Goal: Information Seeking & Learning: Find specific fact

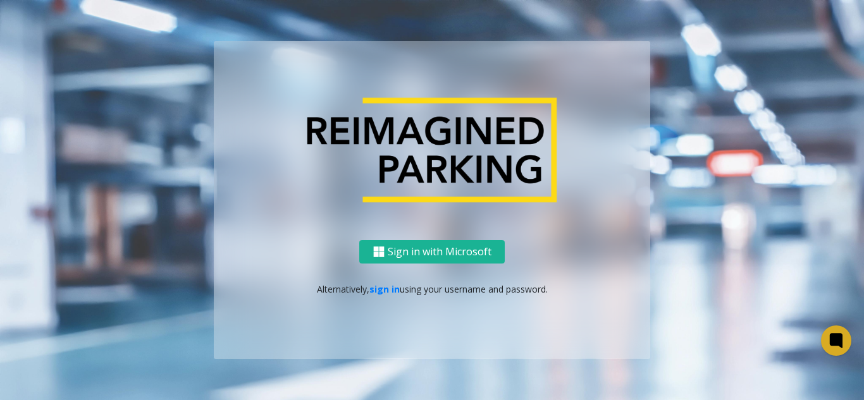
click at [370, 296] on div "Sign in with Microsoft Alternatively, sign in using your username and password." at bounding box center [432, 299] width 436 height 119
click at [381, 289] on link "sign in" at bounding box center [384, 289] width 30 height 12
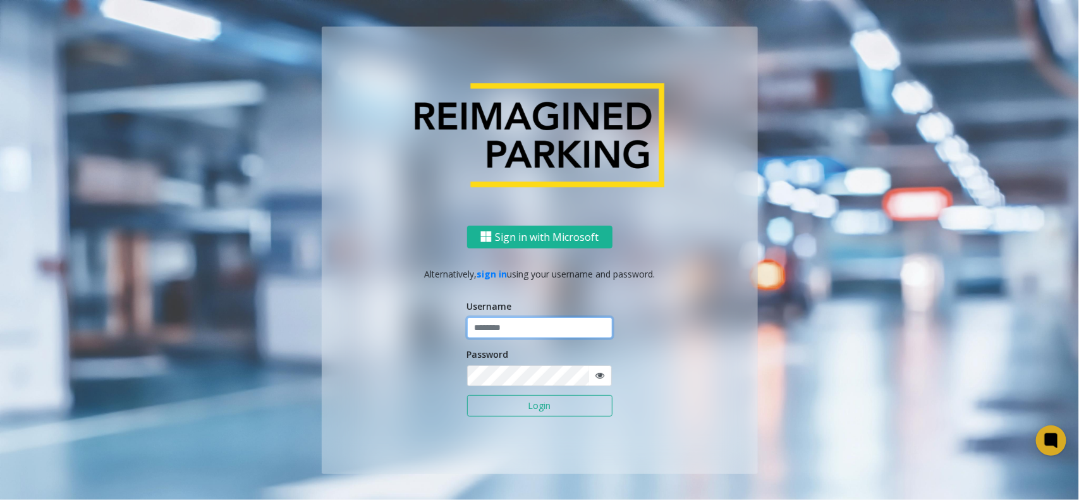
click at [504, 332] on input "text" at bounding box center [539, 327] width 145 height 21
type input "**********"
click at [540, 378] on button "Login" at bounding box center [539, 405] width 145 height 21
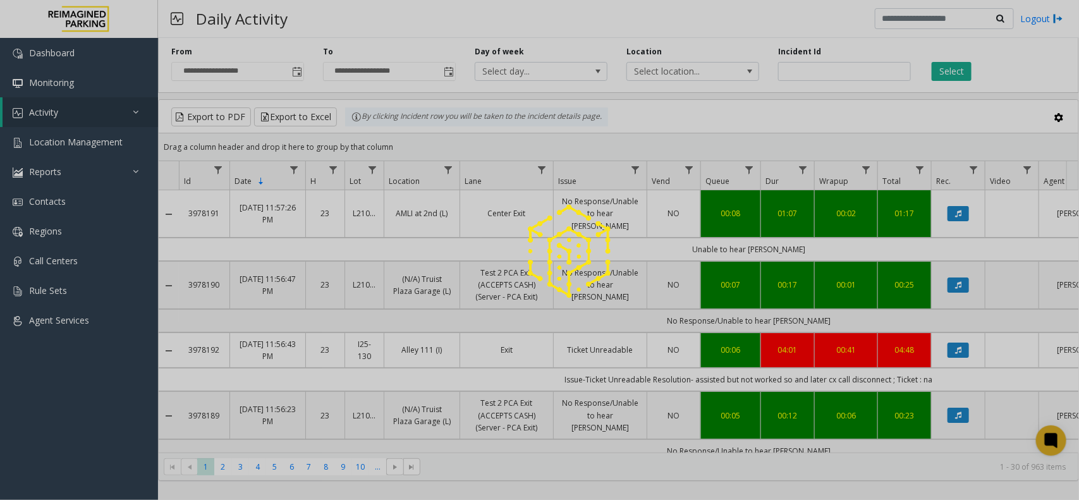
click at [863, 73] on div at bounding box center [539, 250] width 1079 height 500
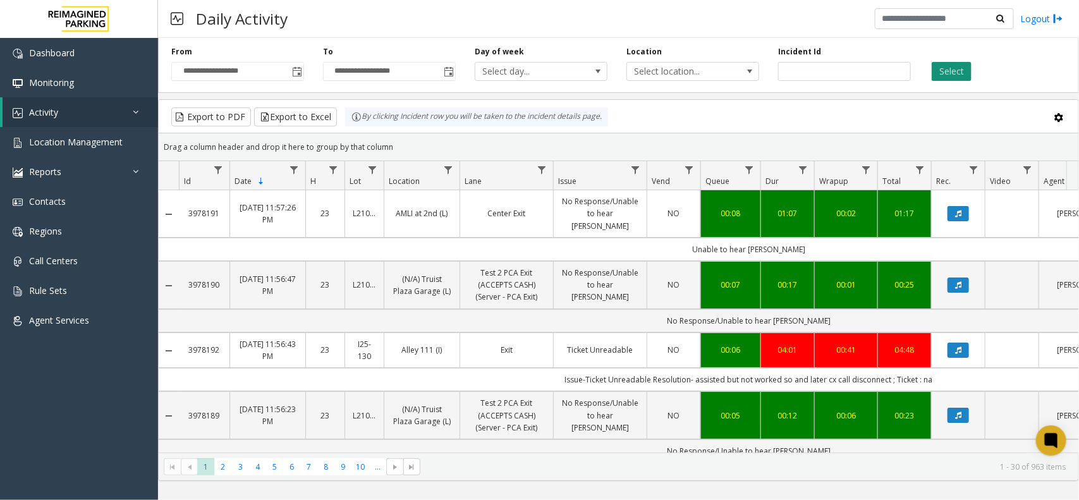
click at [863, 71] on button "Select" at bounding box center [952, 71] width 40 height 19
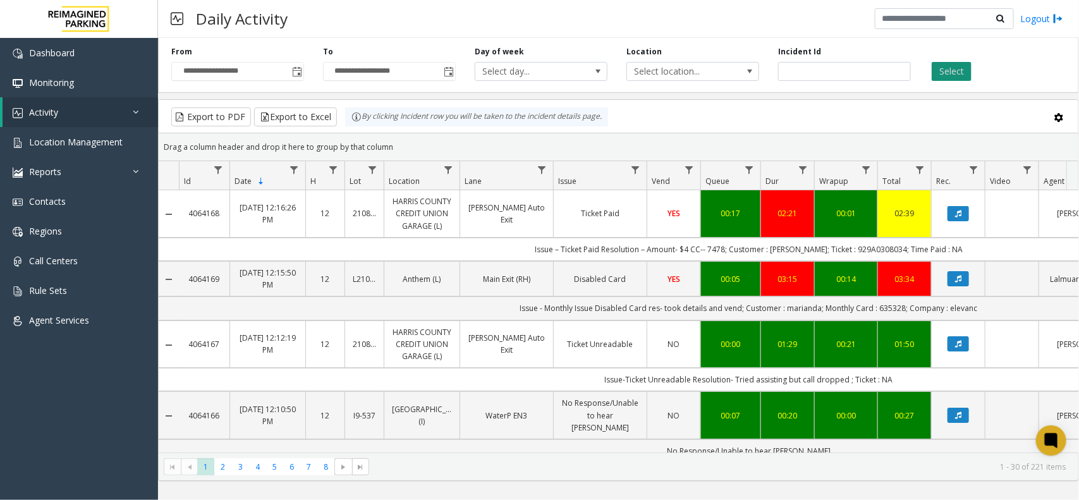
click at [863, 71] on button "Select" at bounding box center [952, 71] width 40 height 19
click at [863, 75] on button "Select" at bounding box center [952, 71] width 40 height 19
click at [863, 49] on div "Select" at bounding box center [996, 63] width 152 height 35
click at [863, 67] on button "Select" at bounding box center [952, 71] width 40 height 19
click at [367, 41] on div "**********" at bounding box center [618, 63] width 921 height 60
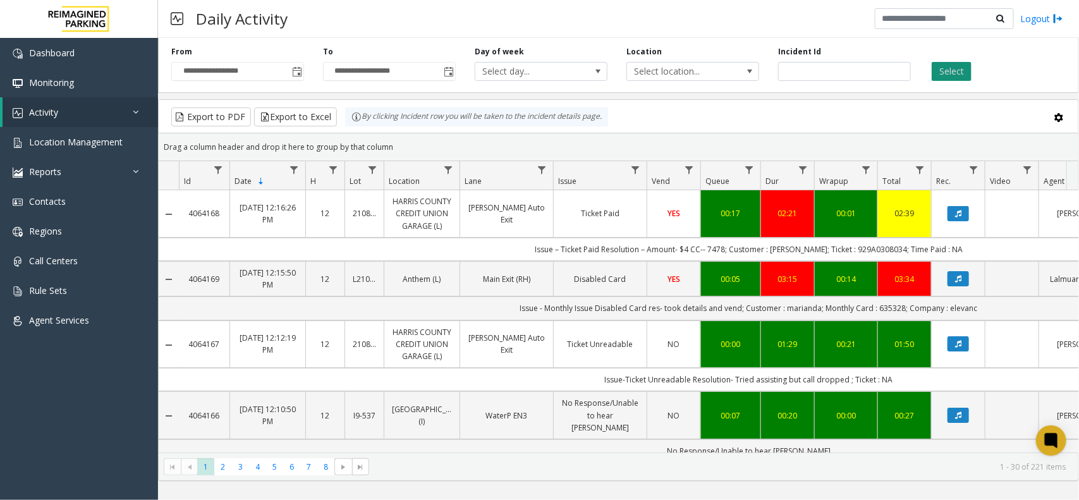
click at [863, 66] on button "Select" at bounding box center [952, 71] width 40 height 19
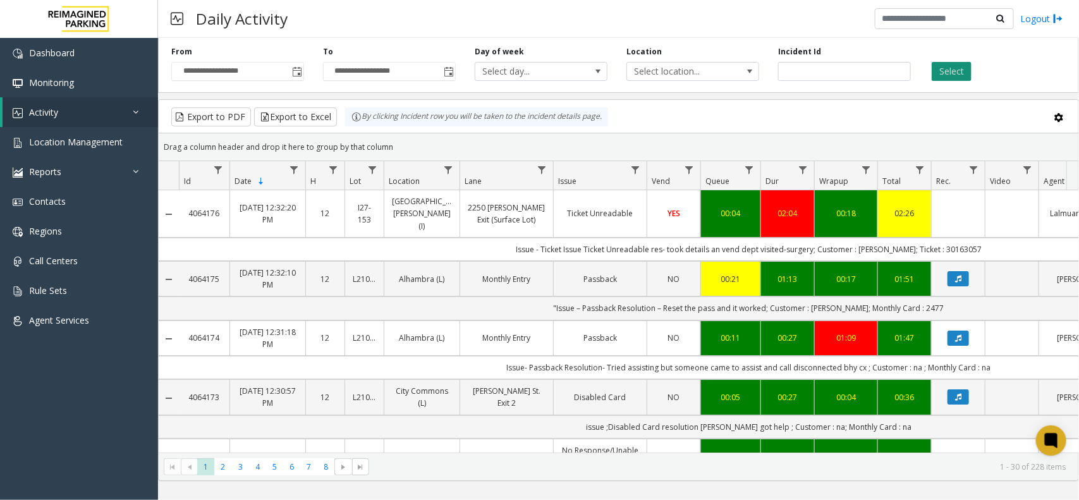
click at [863, 70] on button "Select" at bounding box center [952, 71] width 40 height 19
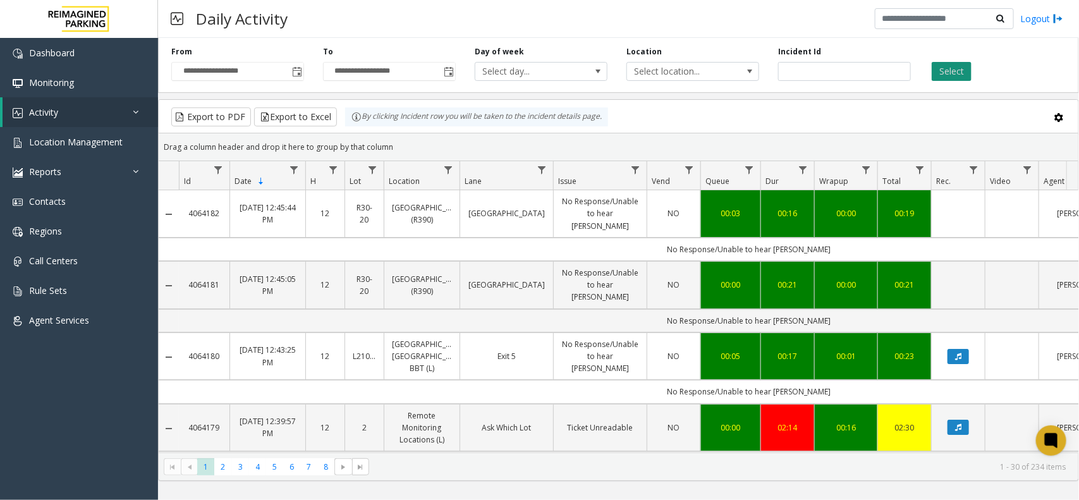
click at [863, 67] on button "Select" at bounding box center [952, 71] width 40 height 19
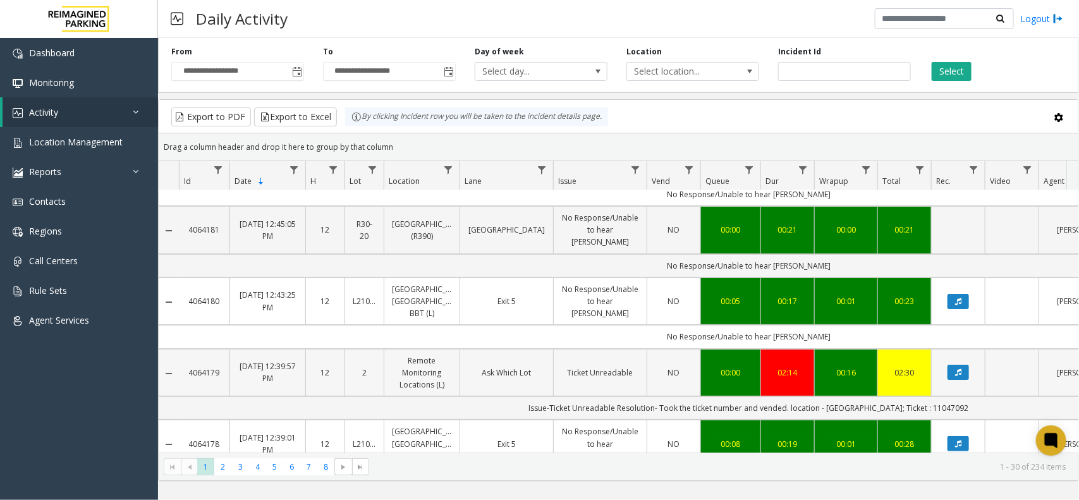
scroll to position [79, 0]
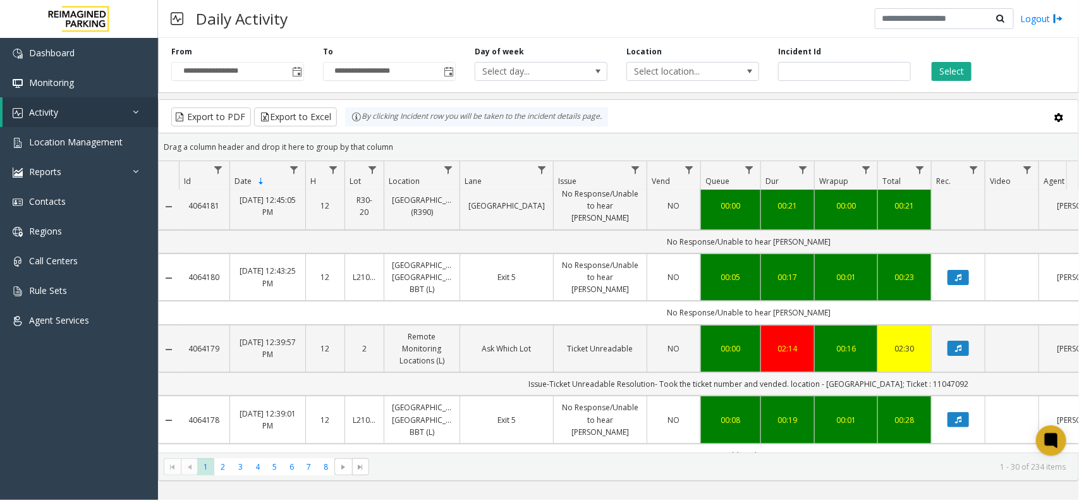
click at [863, 372] on td "Issue-Ticket Unreadable Resolution- Took the ticket number and vended. location…" at bounding box center [749, 383] width 1140 height 23
copy td "11047092"
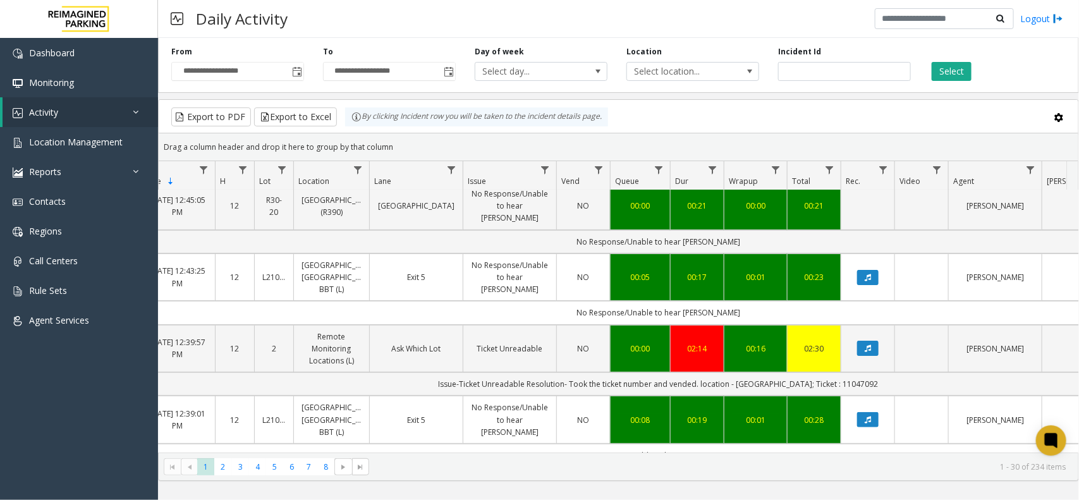
scroll to position [0, 105]
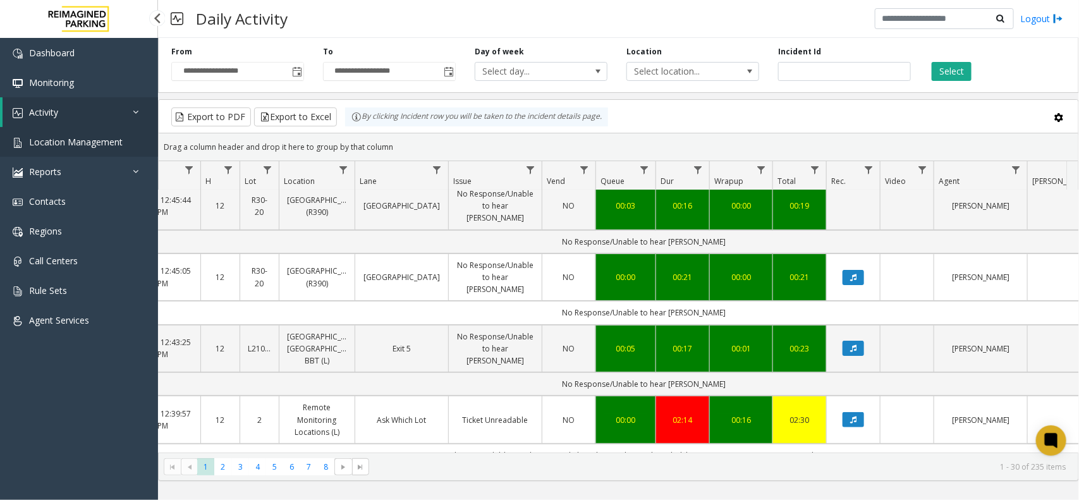
drag, startPoint x: 108, startPoint y: 138, endPoint x: 126, endPoint y: 144, distance: 19.4
click at [108, 138] on span "Location Management" at bounding box center [76, 142] width 94 height 12
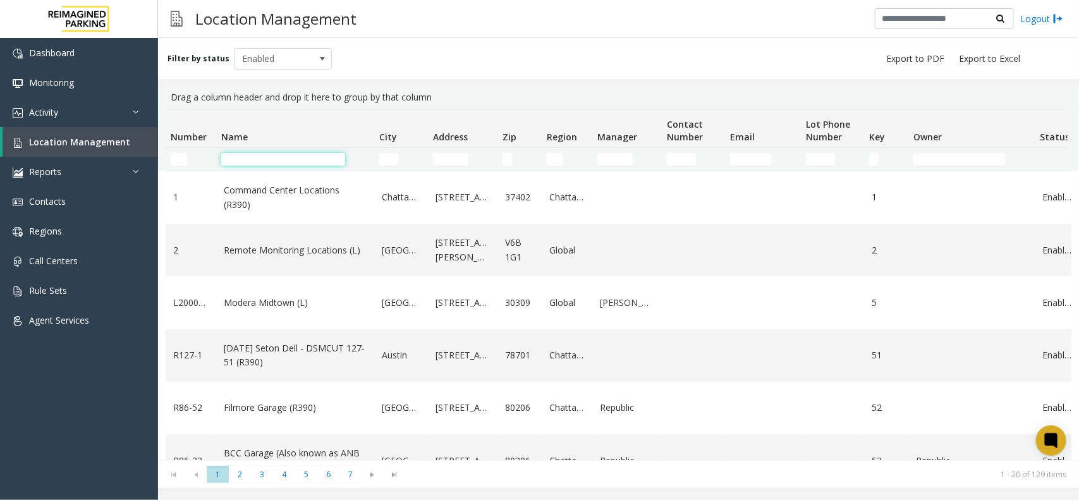
click at [241, 159] on input "Name Filter" at bounding box center [283, 159] width 124 height 13
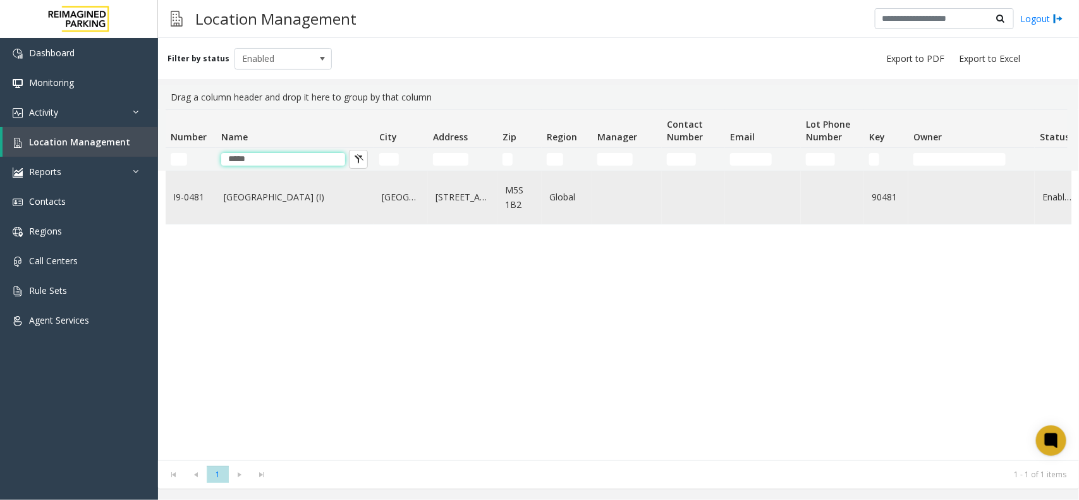
type input "*****"
click at [279, 195] on link "Women's College Hospital (I)" at bounding box center [295, 197] width 143 height 14
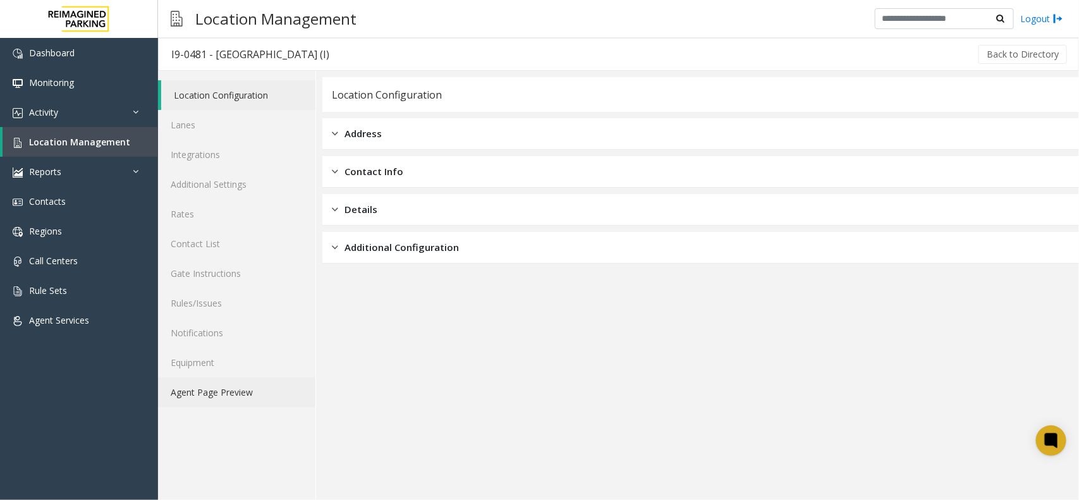
click at [225, 378] on link "Agent Page Preview" at bounding box center [236, 392] width 157 height 30
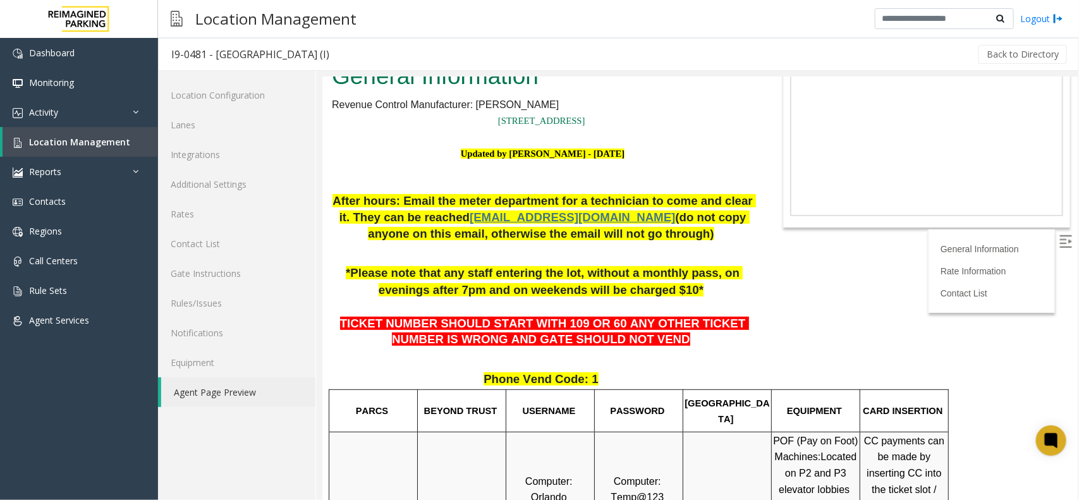
scroll to position [79, 0]
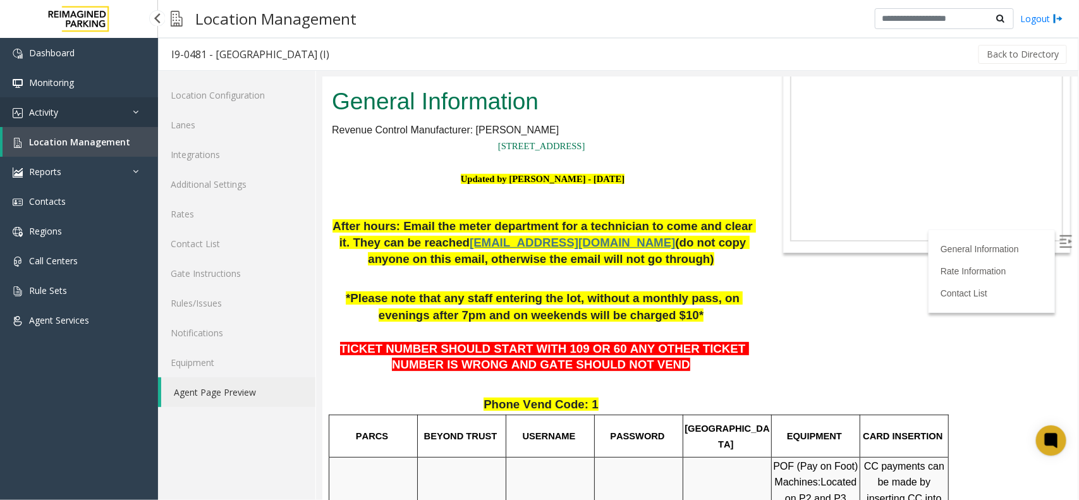
click at [89, 121] on link "Activity" at bounding box center [79, 112] width 158 height 30
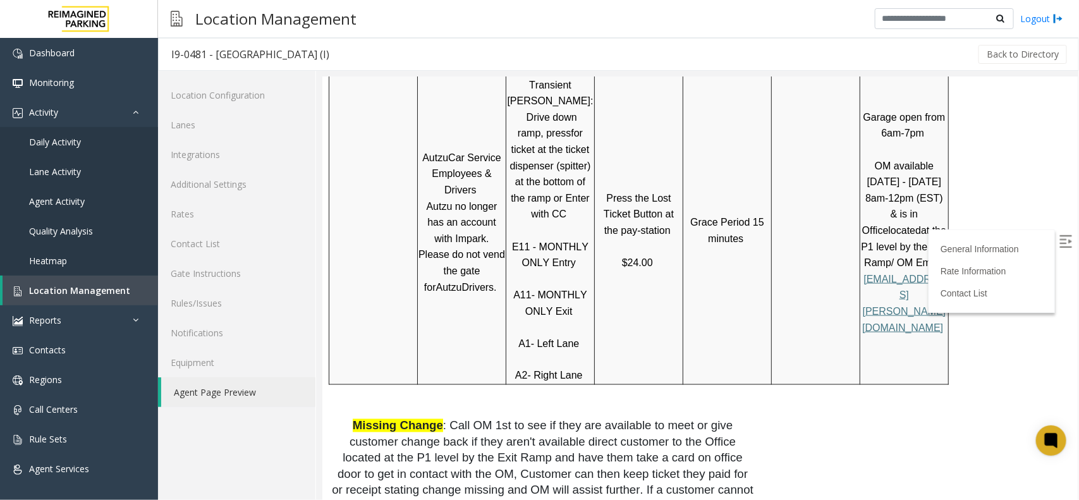
scroll to position [395, 0]
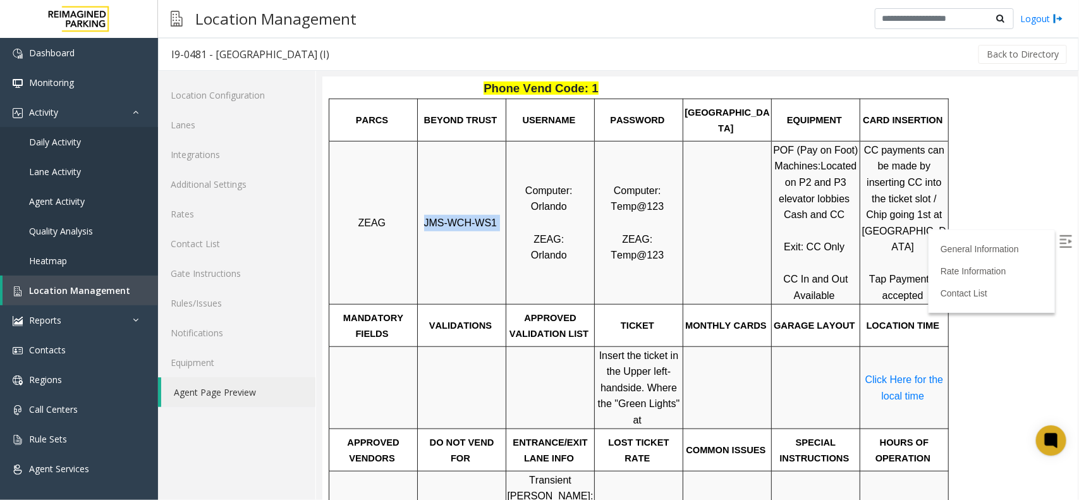
drag, startPoint x: 492, startPoint y: 226, endPoint x: 428, endPoint y: 229, distance: 64.6
click at [428, 229] on p "JMS-WCH-WS1" at bounding box center [461, 222] width 87 height 16
copy p "JMS-WCH-WS1"
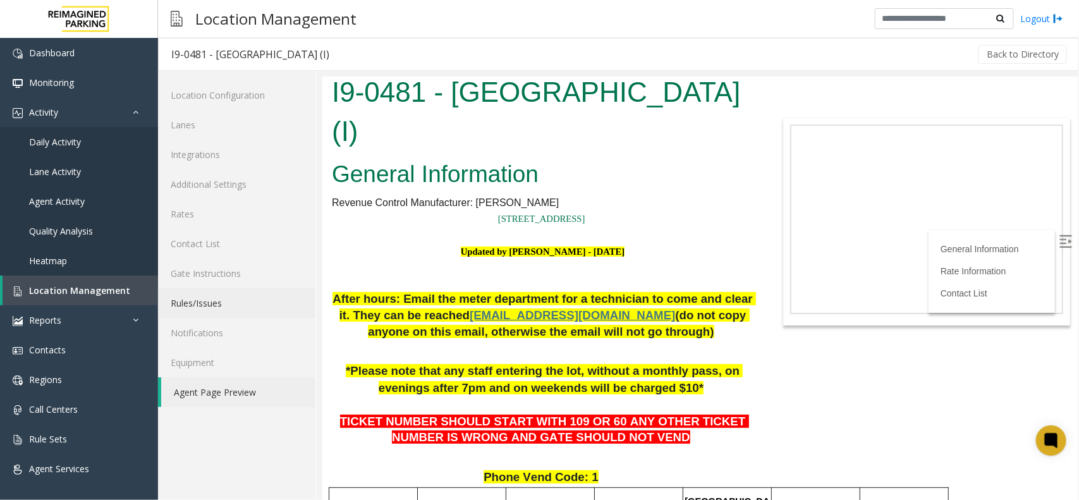
scroll to position [0, 0]
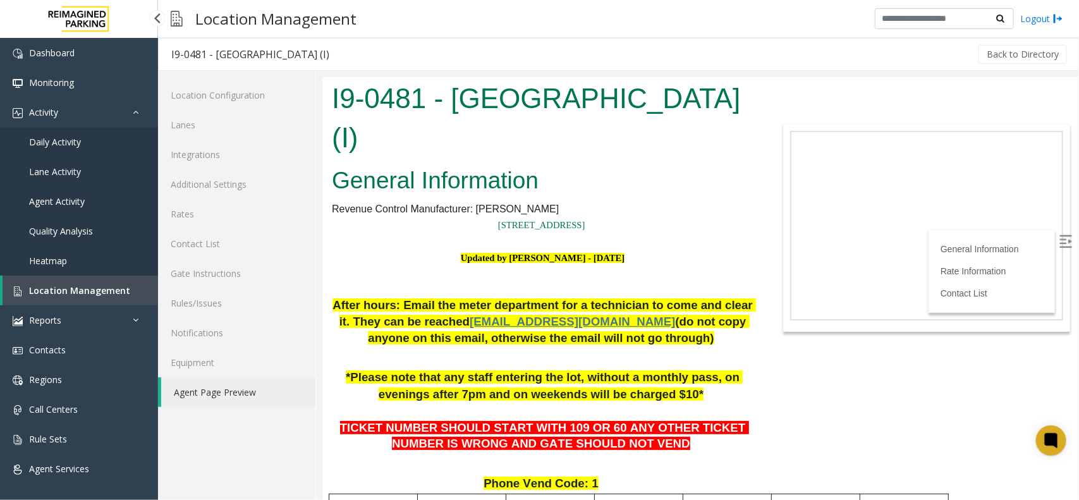
click at [48, 281] on link "Location Management" at bounding box center [81, 291] width 156 height 30
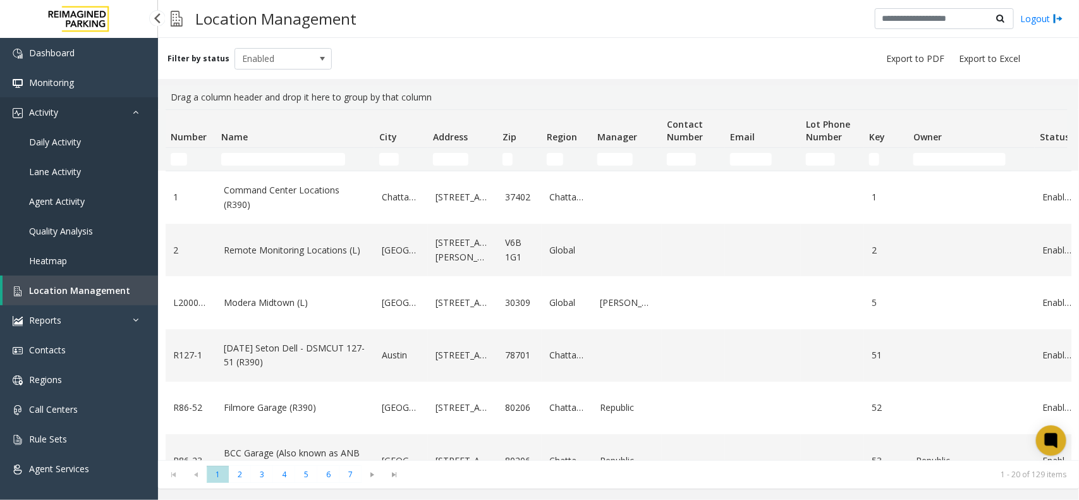
click at [114, 114] on link "Activity" at bounding box center [79, 112] width 158 height 30
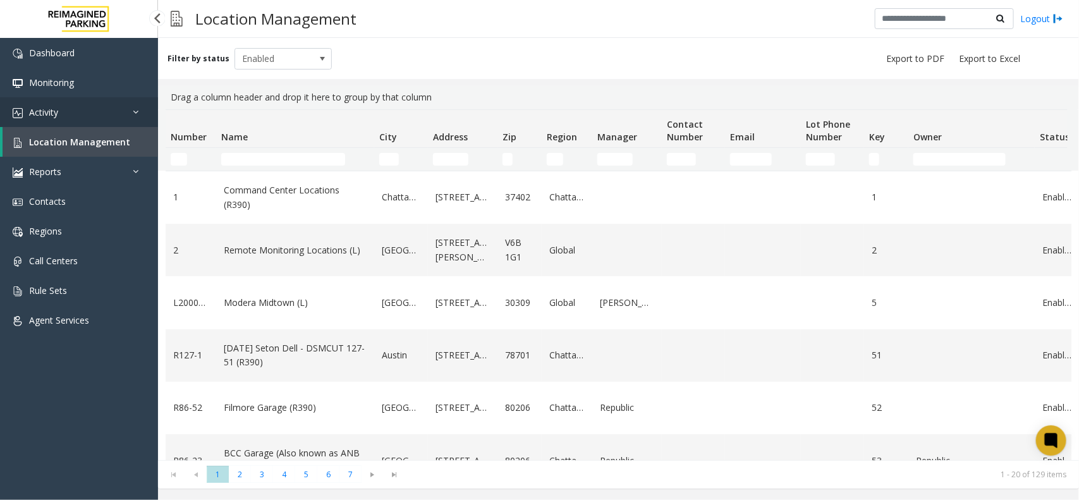
click at [136, 116] on icon at bounding box center [139, 111] width 13 height 9
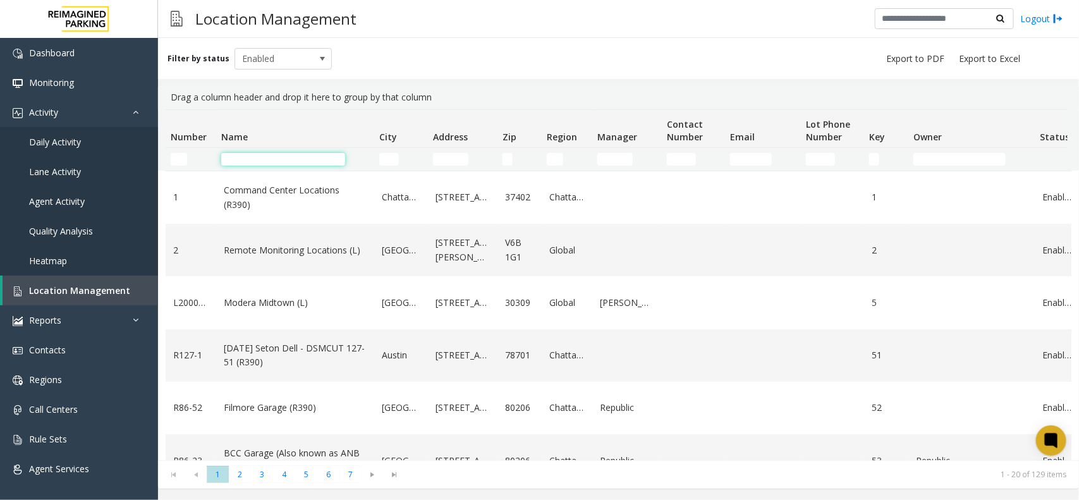
click at [260, 153] on input "Name Filter" at bounding box center [283, 159] width 124 height 13
click at [480, 35] on div "Location Management Logout" at bounding box center [618, 19] width 921 height 38
click at [76, 136] on span "Daily Activity" at bounding box center [55, 142] width 52 height 12
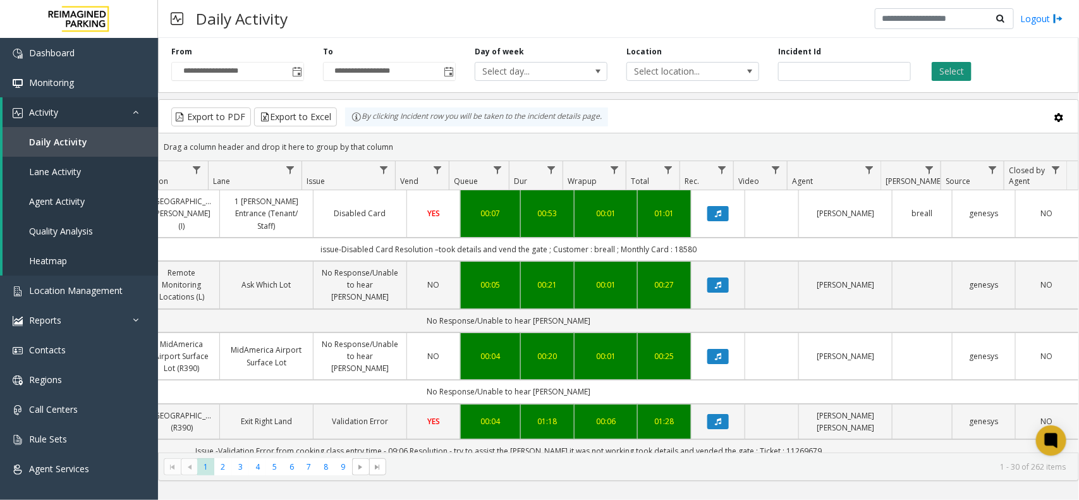
click at [863, 64] on button "Select" at bounding box center [952, 71] width 40 height 19
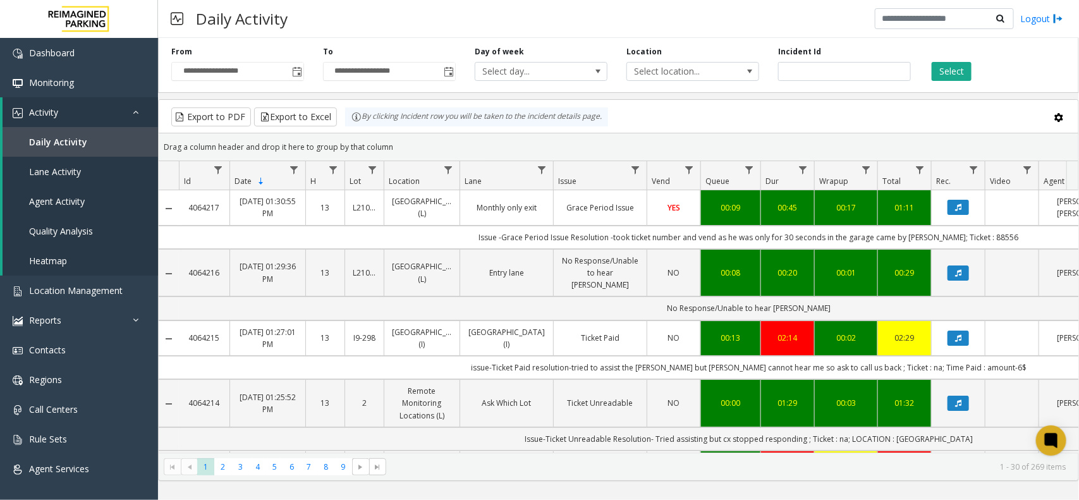
drag, startPoint x: 931, startPoint y: 60, endPoint x: 909, endPoint y: 64, distance: 22.4
click at [863, 60] on div "Select" at bounding box center [996, 63] width 152 height 35
click at [863, 73] on button "Select" at bounding box center [952, 71] width 40 height 19
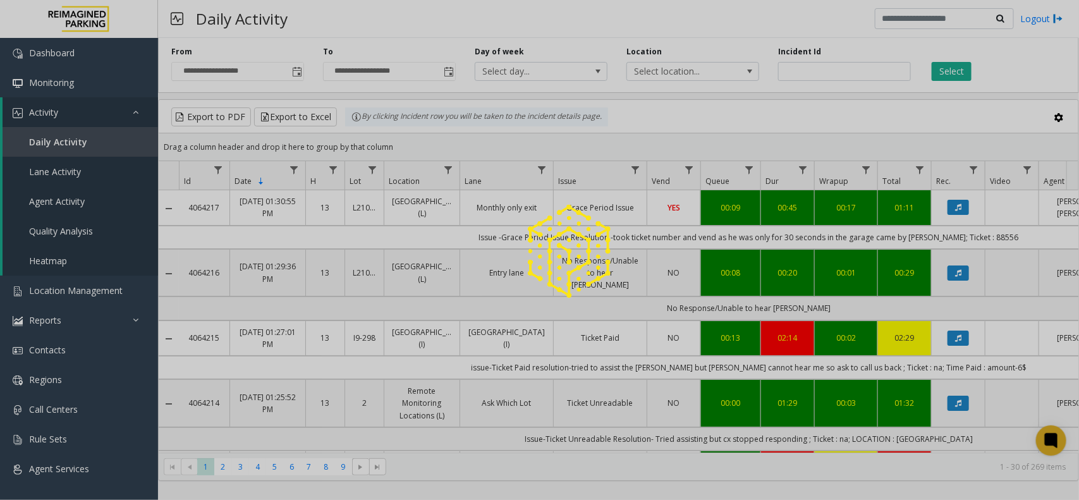
click at [863, 92] on div at bounding box center [539, 250] width 1079 height 500
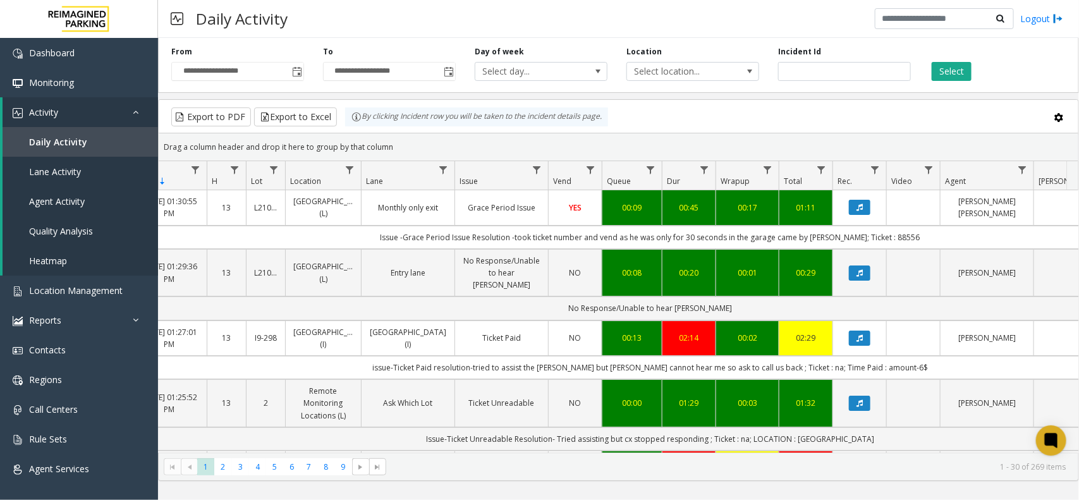
scroll to position [0, 134]
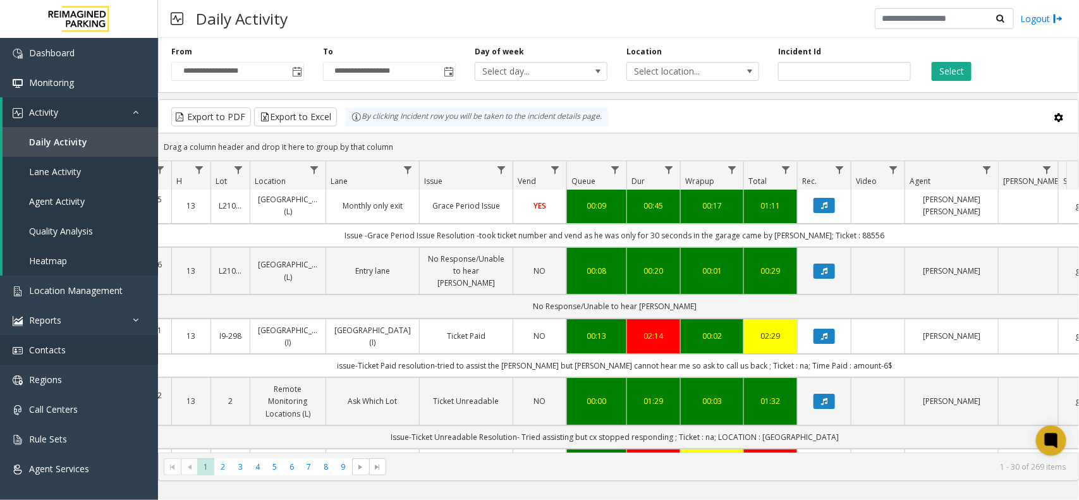
scroll to position [0, 134]
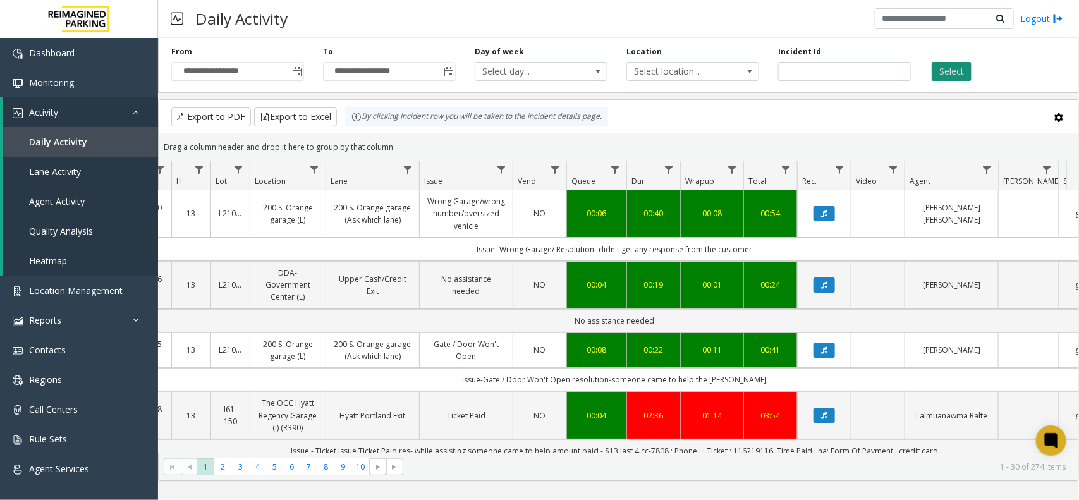
click at [951, 70] on button "Select" at bounding box center [952, 71] width 40 height 19
click at [958, 65] on button "Select" at bounding box center [952, 71] width 40 height 19
drag, startPoint x: 570, startPoint y: 119, endPoint x: 359, endPoint y: 118, distance: 210.5
click at [359, 118] on div "Export to PDF Export to Excel By clicking Incident row you will be taken to the…" at bounding box center [618, 116] width 898 height 19
click at [803, 33] on div "Daily Activity Logout" at bounding box center [618, 19] width 921 height 38
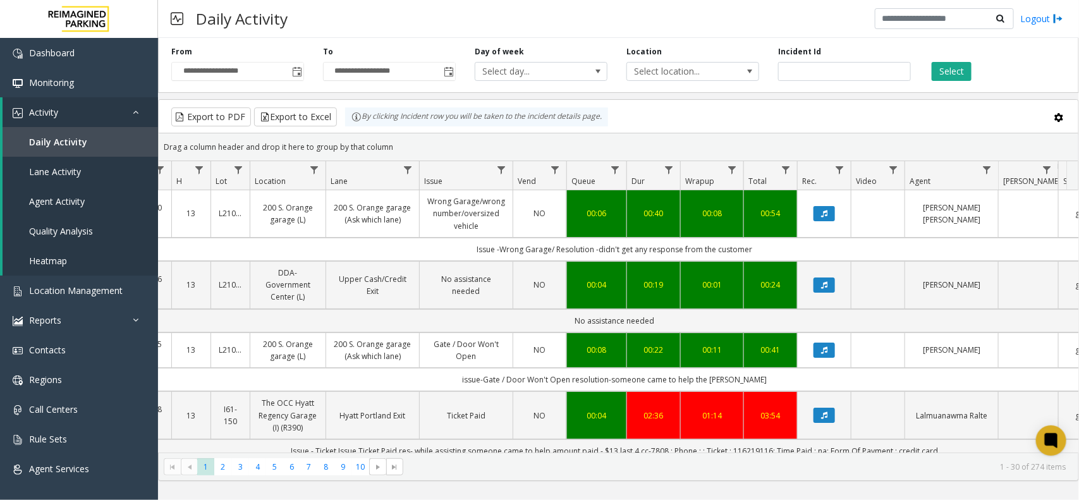
click at [585, 118] on div "By clicking Incident row you will be taken to the incident details page." at bounding box center [476, 116] width 263 height 19
click at [963, 73] on button "Select" at bounding box center [952, 71] width 40 height 19
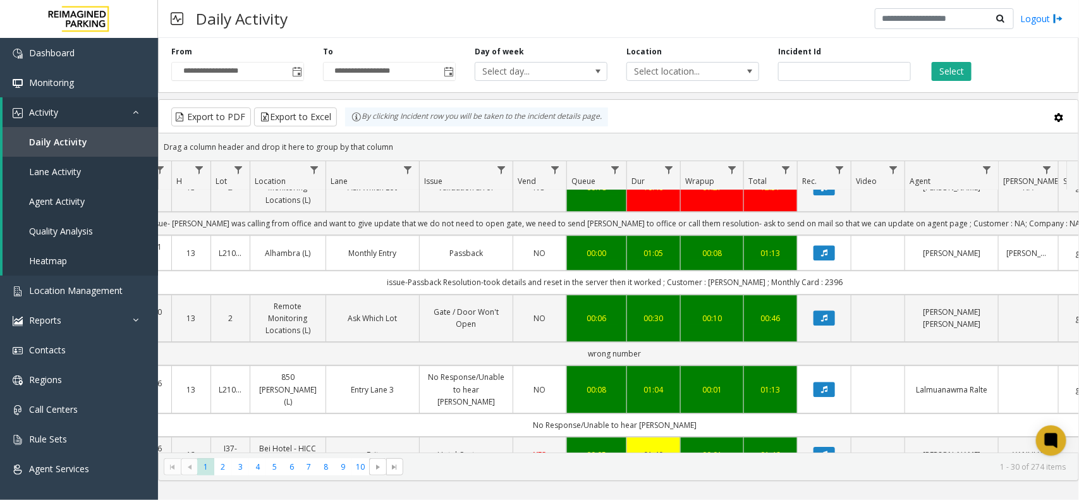
scroll to position [1688, 134]
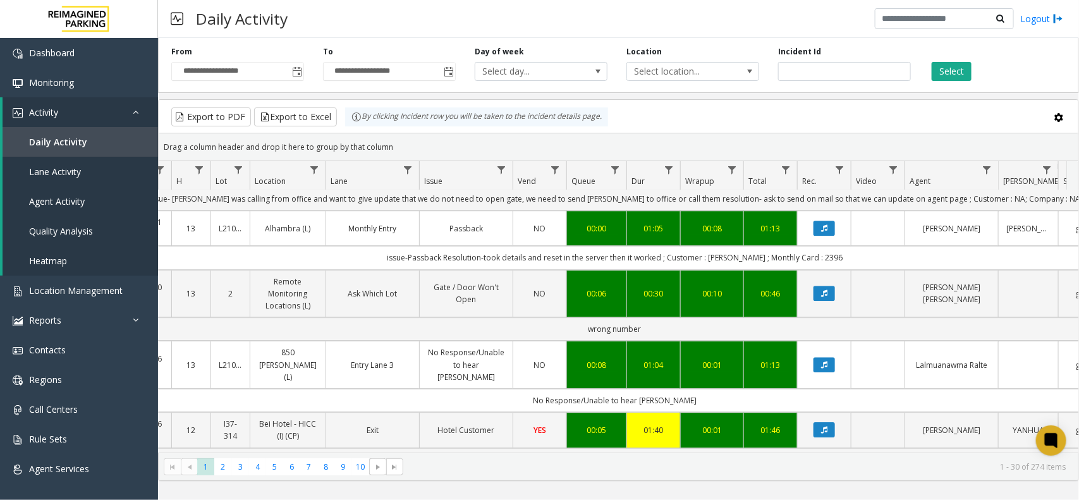
drag, startPoint x: 804, startPoint y: 431, endPoint x: 668, endPoint y: 463, distance: 139.5
click at [649, 462] on kendo-grid "Export to PDF Export to Excel By clicking Incident row you will be taken to the…" at bounding box center [618, 290] width 921 height 382
click at [670, 463] on kendo-pager-info "1 - 30 of 274 items" at bounding box center [738, 466] width 655 height 11
click at [672, 463] on kendo-pager-info "1 - 30 of 274 items" at bounding box center [738, 466] width 655 height 11
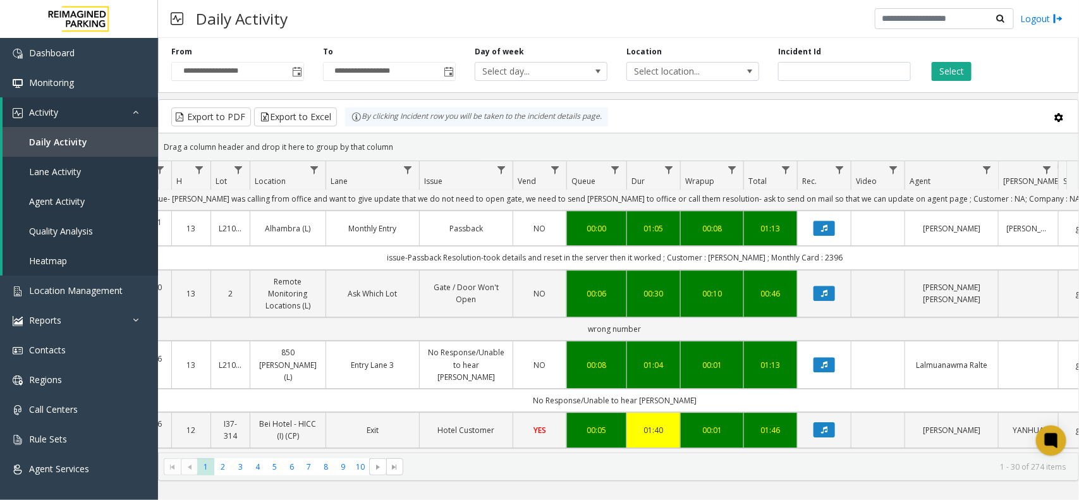
drag, startPoint x: 724, startPoint y: 427, endPoint x: 734, endPoint y: 429, distance: 10.3
click at [734, 448] on td "Issue – Hotel Customer Resolution – took details and vend the gate ; Customer :…" at bounding box center [615, 459] width 1140 height 23
click at [731, 457] on kendo-pager "* * * * * * * * * ** 1 2 3 4 5 6 7 8 9 10 1 - 30 of 274 items" at bounding box center [619, 467] width 920 height 28
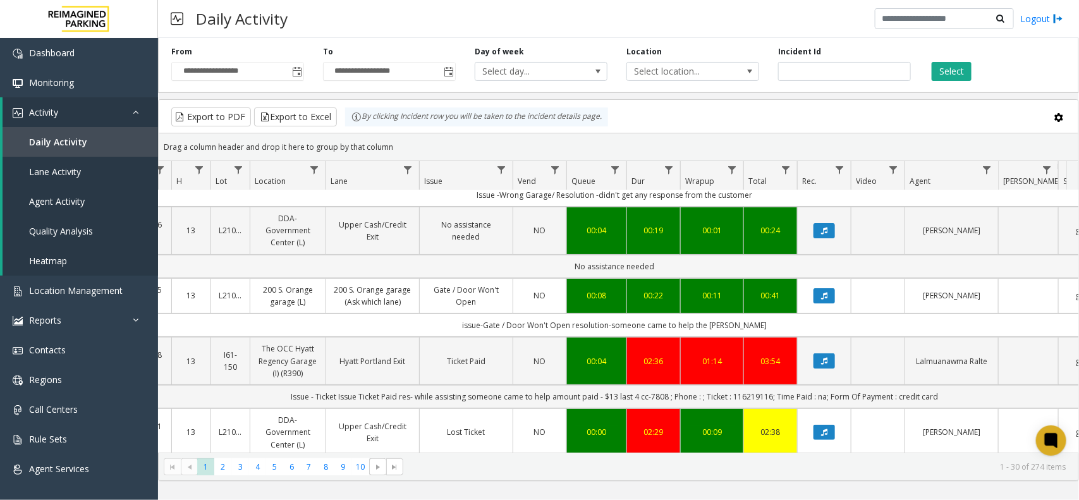
scroll to position [0, 134]
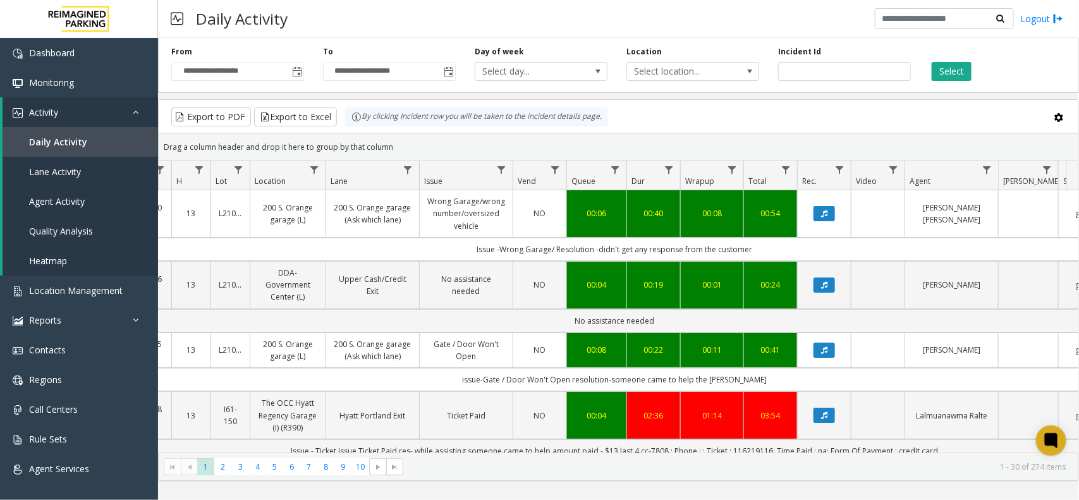
click at [826, 35] on div "Daily Activity Logout" at bounding box center [618, 19] width 921 height 38
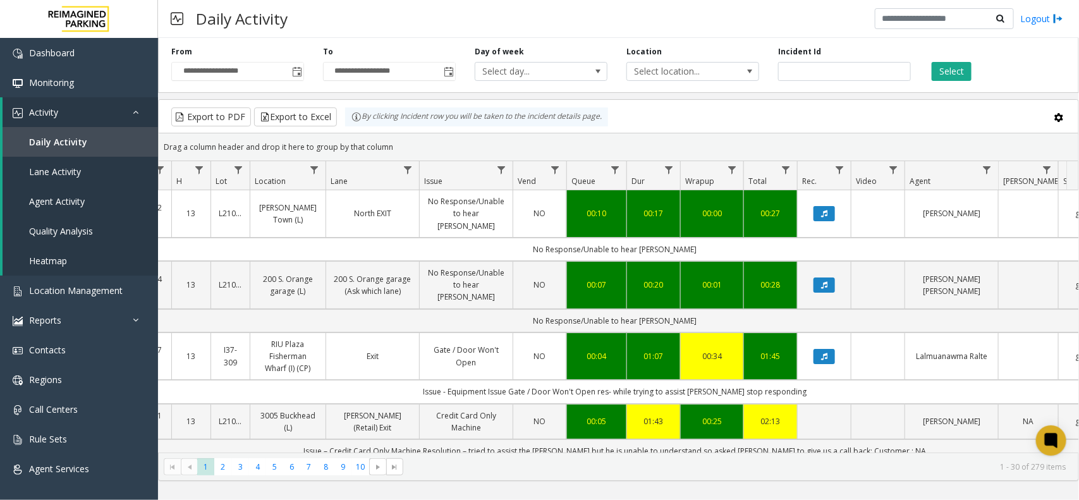
click at [671, 15] on div "Daily Activity Logout" at bounding box center [618, 19] width 921 height 38
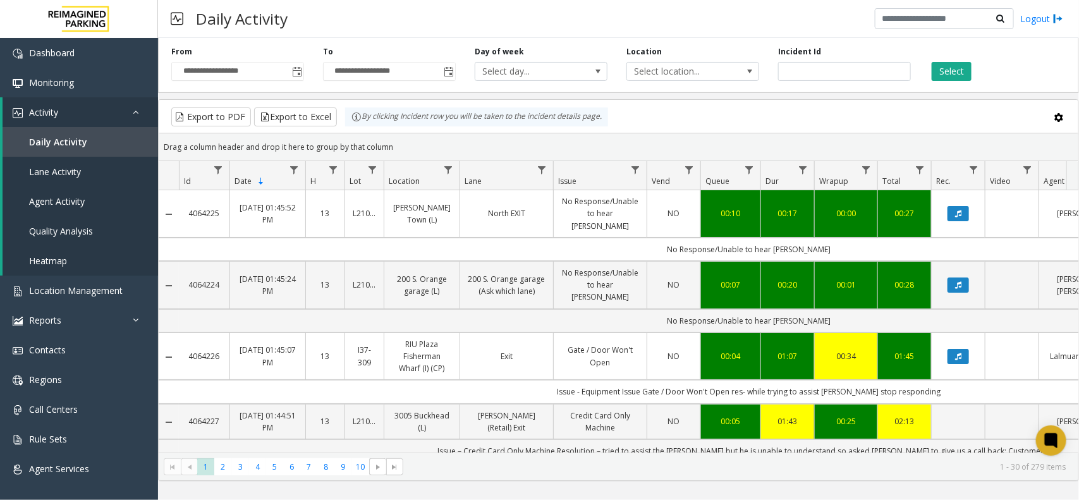
click at [245, 23] on h3 "Daily Activity" at bounding box center [242, 18] width 104 height 31
click at [947, 71] on button "Select" at bounding box center [952, 71] width 40 height 19
click at [946, 68] on button "Select" at bounding box center [952, 71] width 40 height 19
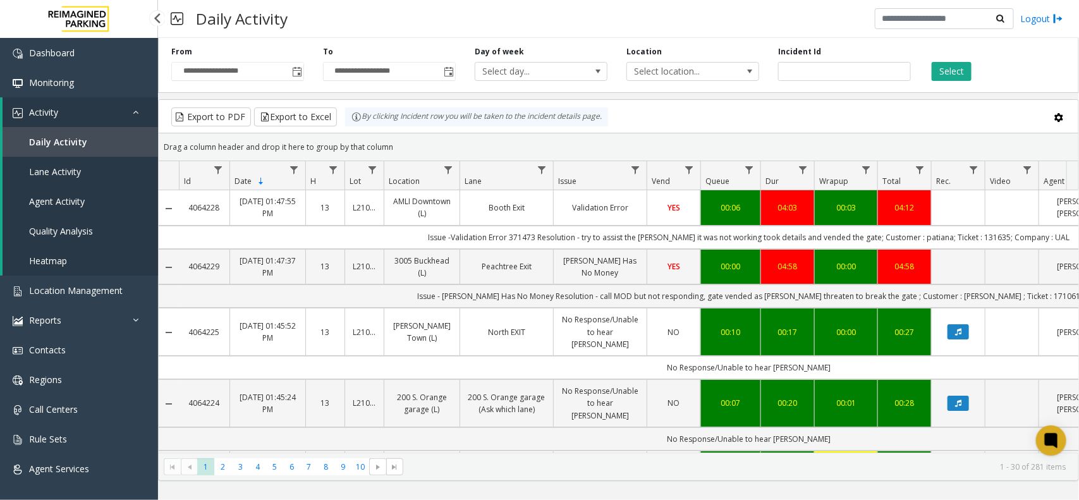
click at [54, 223] on link "Quality Analysis" at bounding box center [81, 231] width 156 height 30
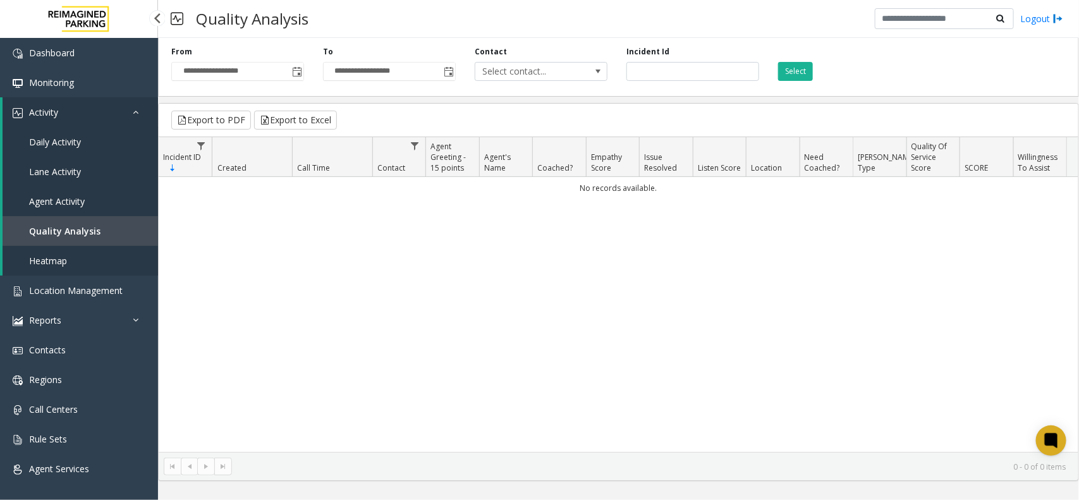
click at [76, 144] on span "Daily Activity" at bounding box center [55, 142] width 52 height 12
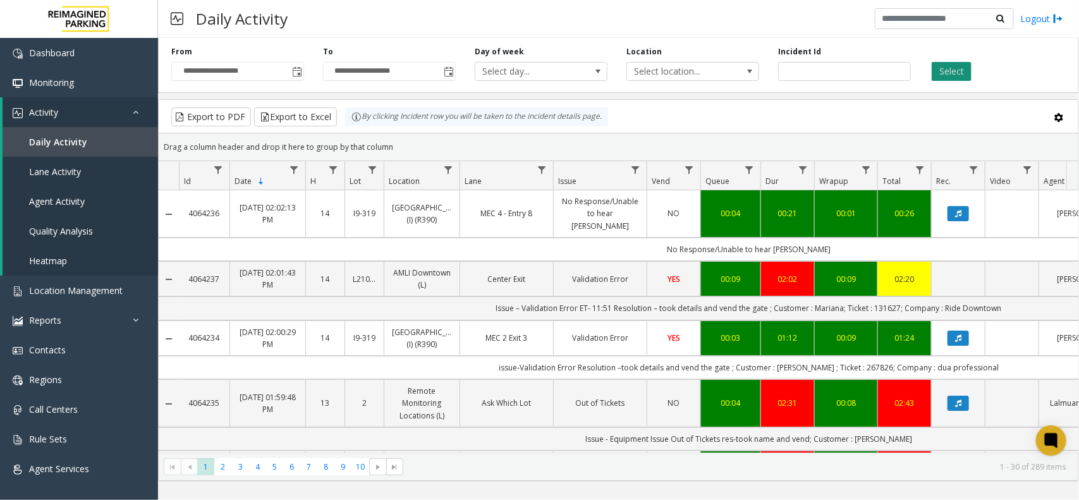
click at [958, 71] on button "Select" at bounding box center [952, 71] width 40 height 19
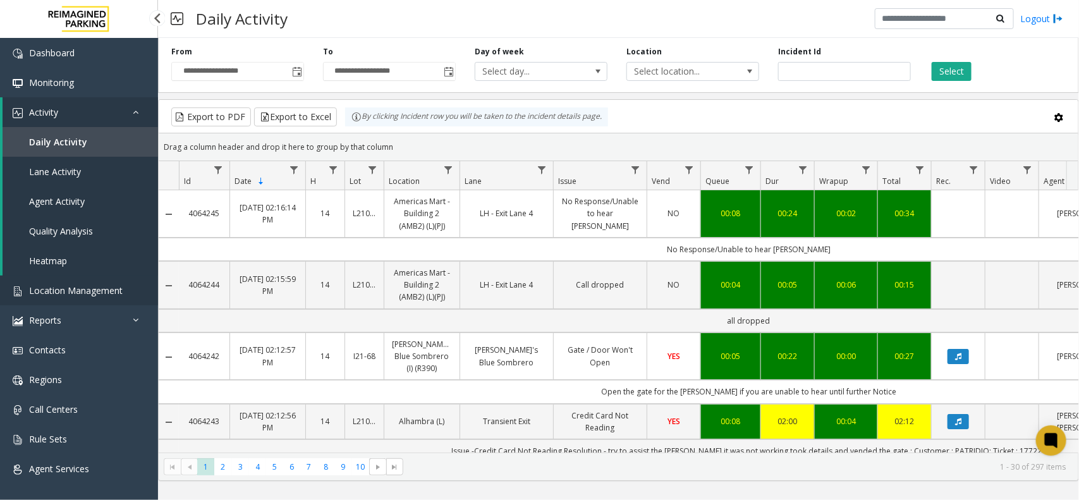
click at [77, 299] on link "Location Management" at bounding box center [79, 291] width 158 height 30
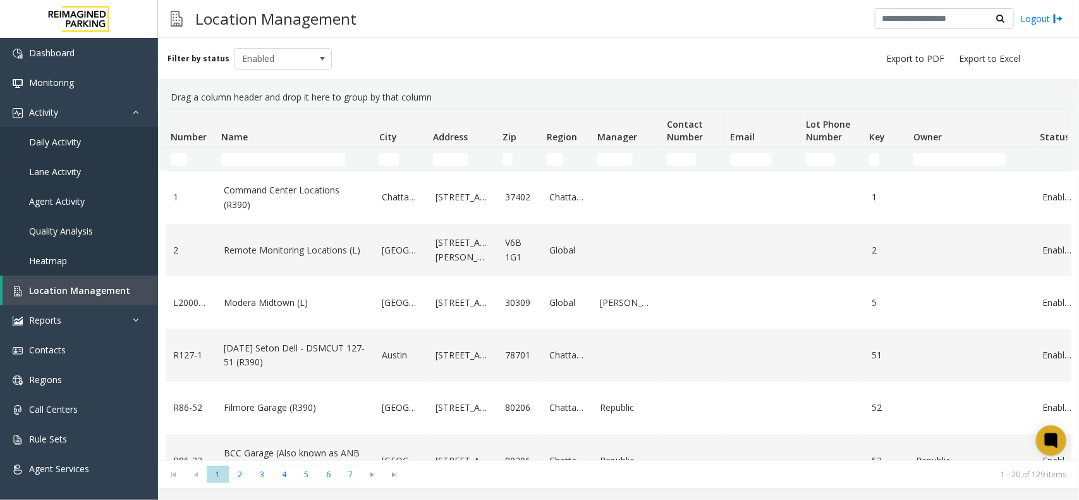
click at [290, 150] on thead "Number Name City Address Zip Region Manager Contact Number Email Lot Phone Numb…" at bounding box center [676, 140] width 1021 height 61
click at [283, 166] on td "Name Filter" at bounding box center [295, 159] width 158 height 23
click at [283, 159] on input "Name Filter" at bounding box center [283, 159] width 124 height 13
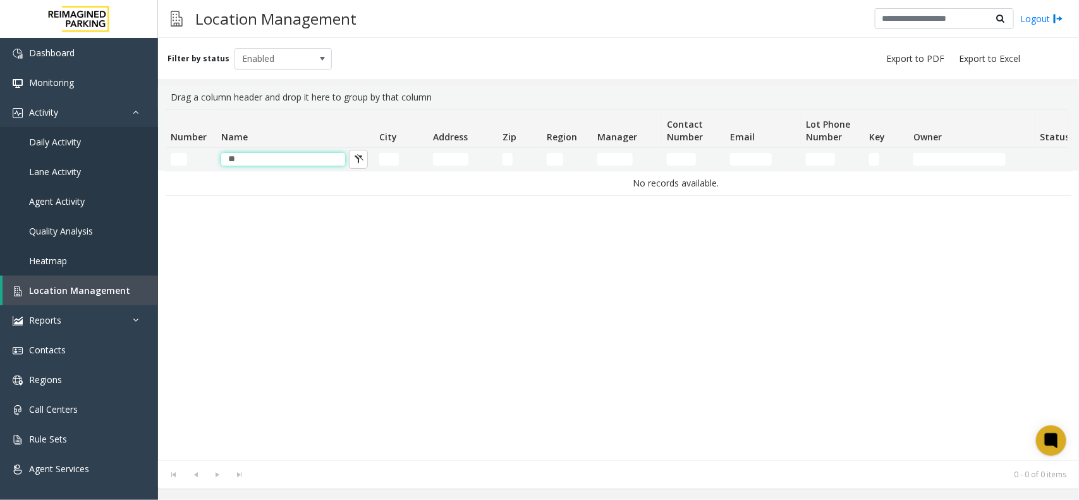
type input "*"
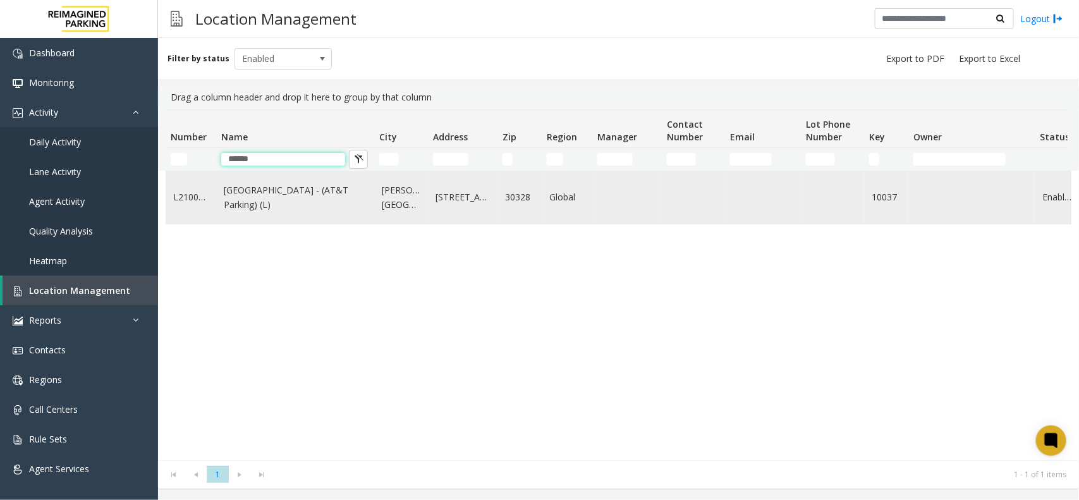
type input "*****"
copy link "North Springs - (AT&T Parking) (L)"
drag, startPoint x: 218, startPoint y: 186, endPoint x: 362, endPoint y: 215, distance: 146.3
click at [362, 215] on td "North Springs - (AT&T Parking) (L)" at bounding box center [295, 197] width 158 height 52
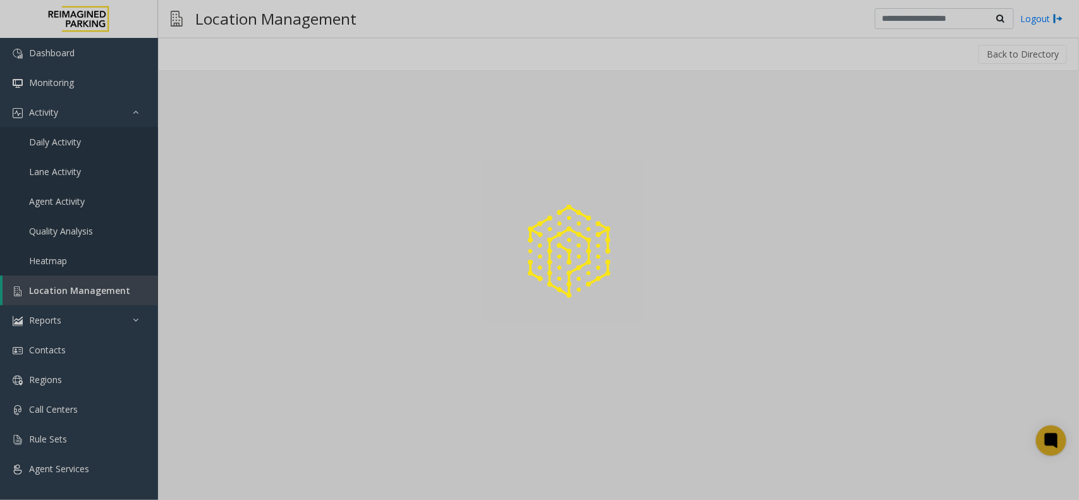
click at [327, 312] on div at bounding box center [539, 250] width 1079 height 500
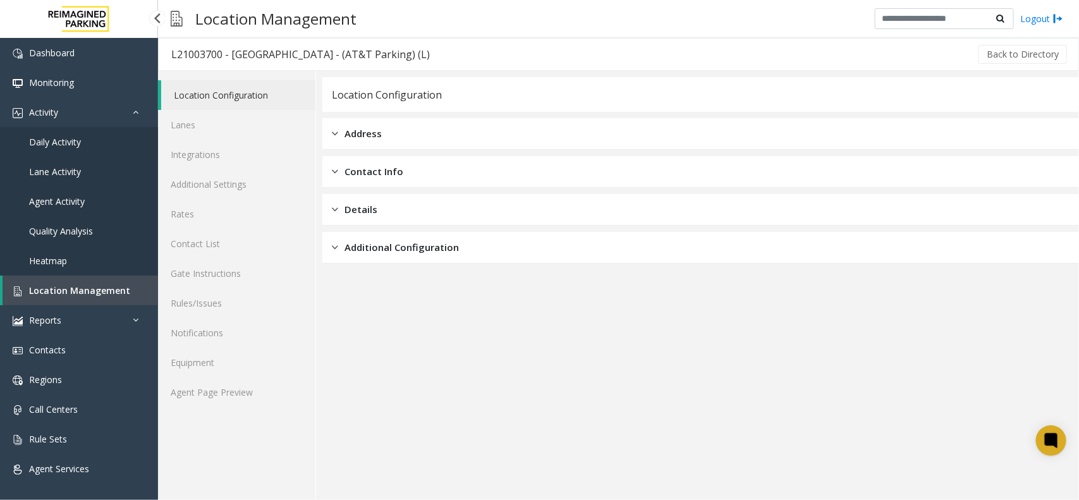
click at [52, 139] on span "Daily Activity" at bounding box center [55, 142] width 52 height 12
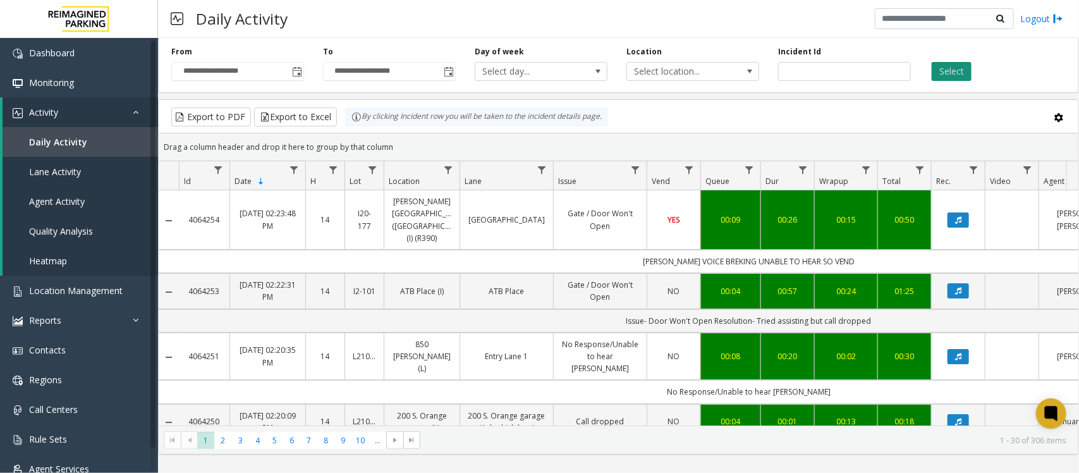
click at [946, 70] on button "Select" at bounding box center [952, 71] width 40 height 19
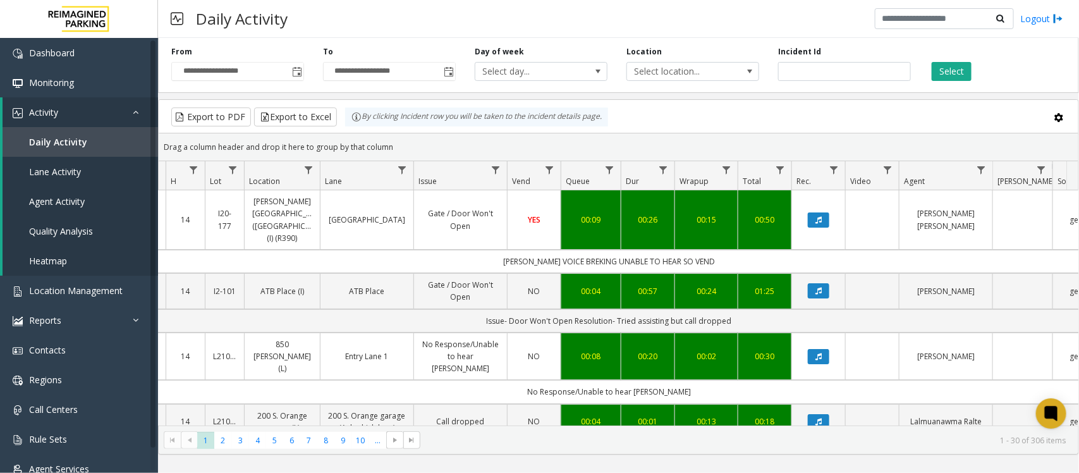
scroll to position [0, 231]
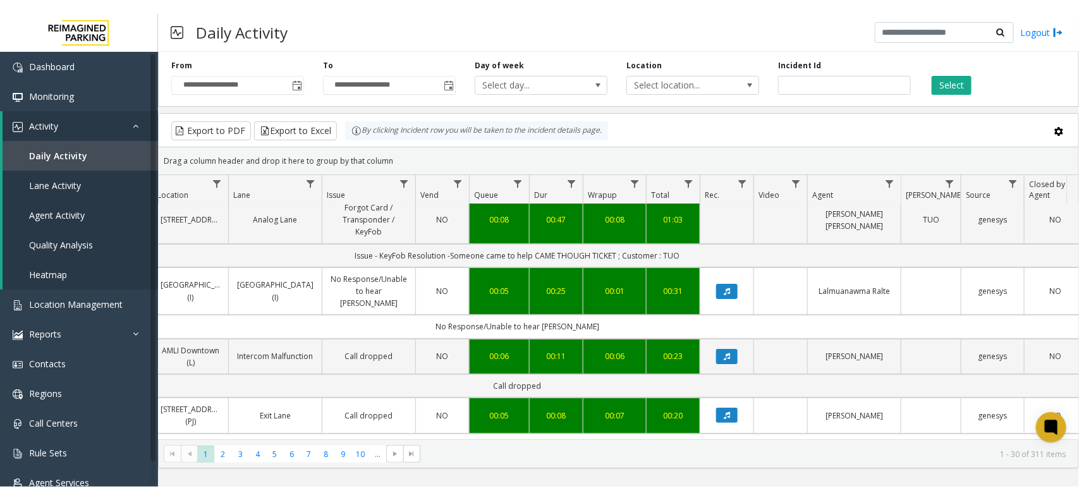
scroll to position [0, 231]
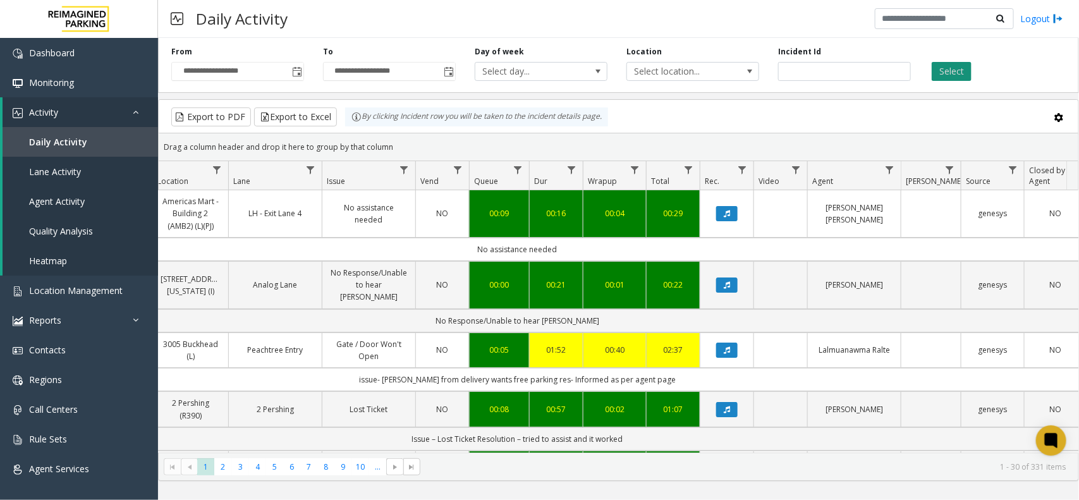
click at [948, 64] on button "Select" at bounding box center [952, 71] width 40 height 19
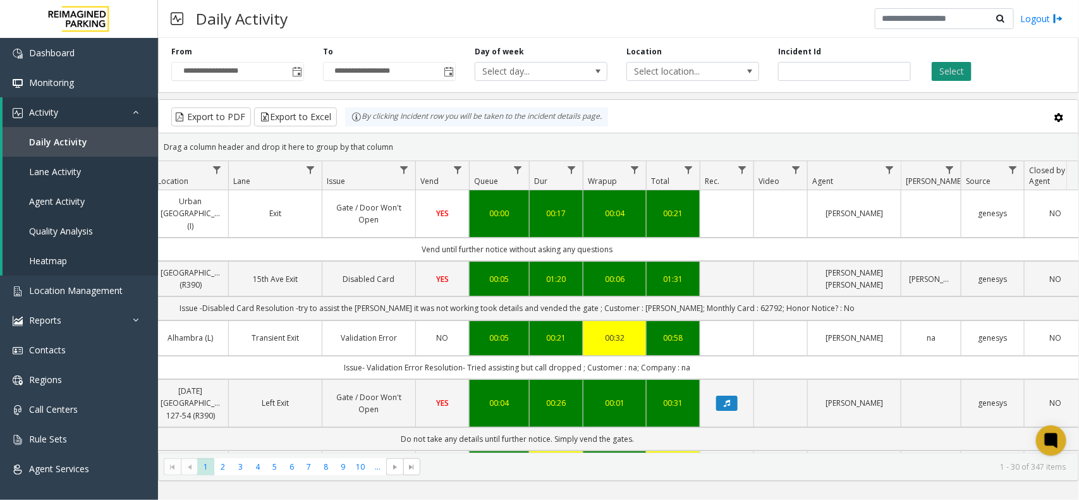
click at [963, 71] on button "Select" at bounding box center [952, 71] width 40 height 19
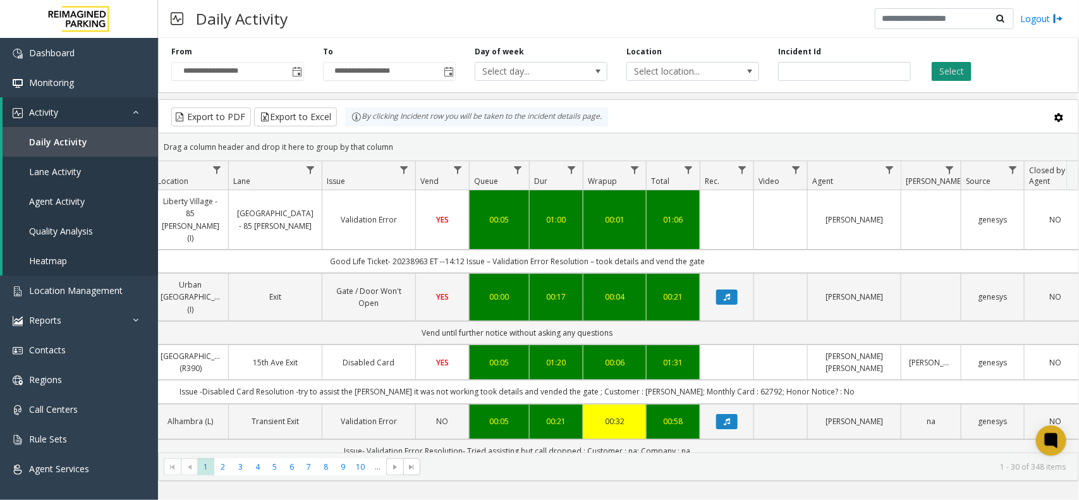
click at [964, 68] on button "Select" at bounding box center [952, 71] width 40 height 19
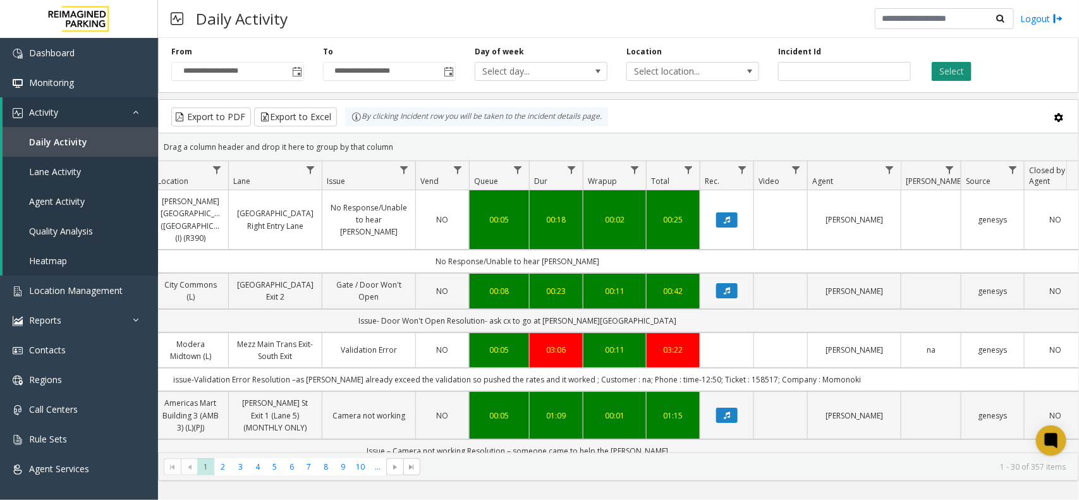
click at [942, 79] on button "Select" at bounding box center [952, 71] width 40 height 19
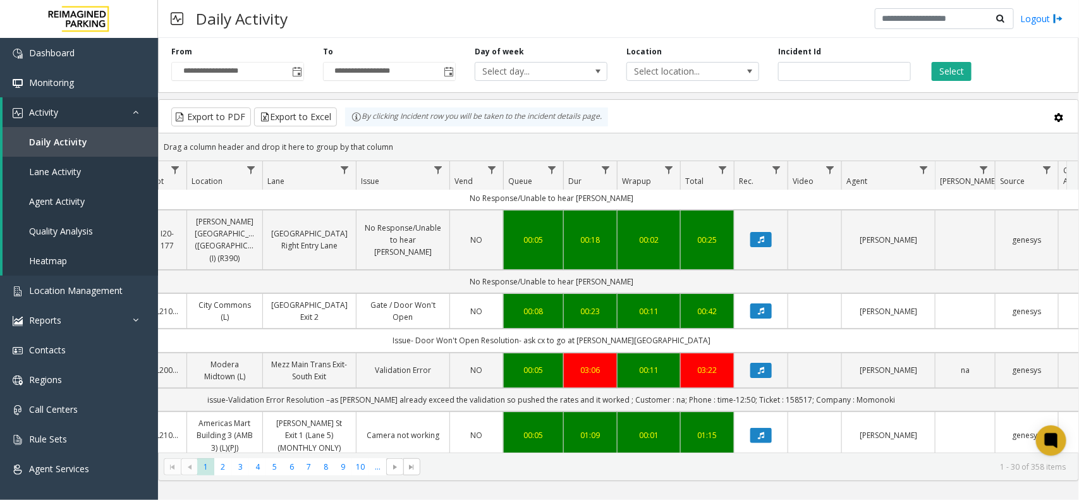
scroll to position [79, 197]
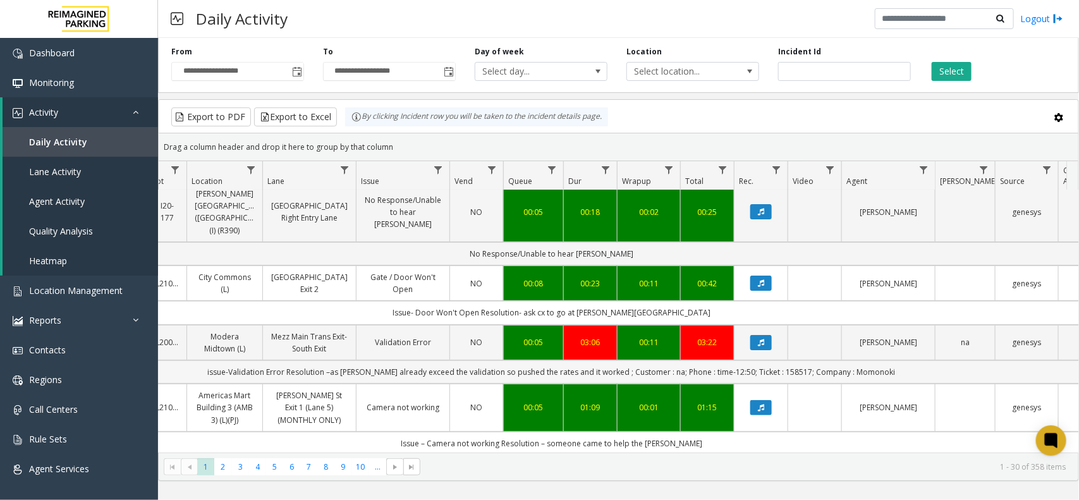
click at [858, 363] on td "issue-Validation Error Resolution –as parker already exceed the validation so p…" at bounding box center [552, 371] width 1140 height 23
copy td "Momonoki"
click at [783, 361] on td "issue-Validation Error Resolution –as parker already exceed the validation so p…" at bounding box center [552, 371] width 1140 height 23
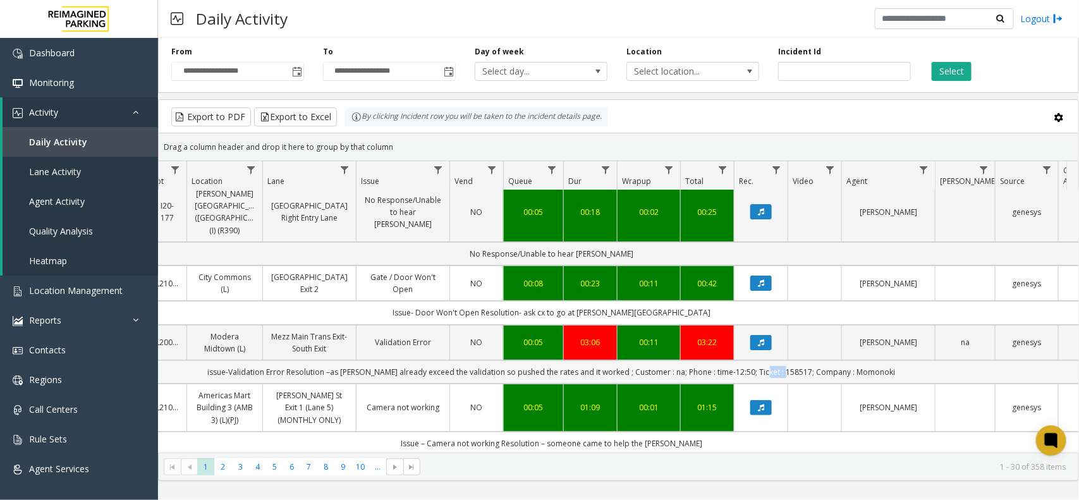
copy td "158517"
drag, startPoint x: 697, startPoint y: 364, endPoint x: 735, endPoint y: 362, distance: 37.4
click at [735, 362] on td "issue-Validation Error Resolution –as parker already exceed the validation so p…" at bounding box center [552, 371] width 1140 height 23
copy td "time-12:50"
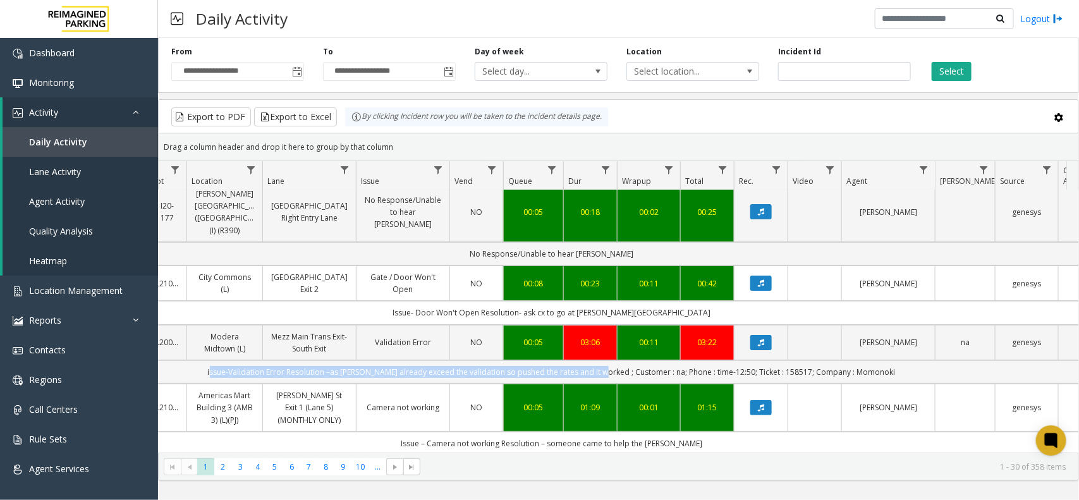
drag, startPoint x: 225, startPoint y: 363, endPoint x: 613, endPoint y: 364, distance: 388.1
click at [613, 364] on td "issue-Validation Error Resolution –as parker already exceed the validation so p…" at bounding box center [552, 371] width 1140 height 23
copy td "issue-Validation Error Resolution –as parker already exceed the validation so p…"
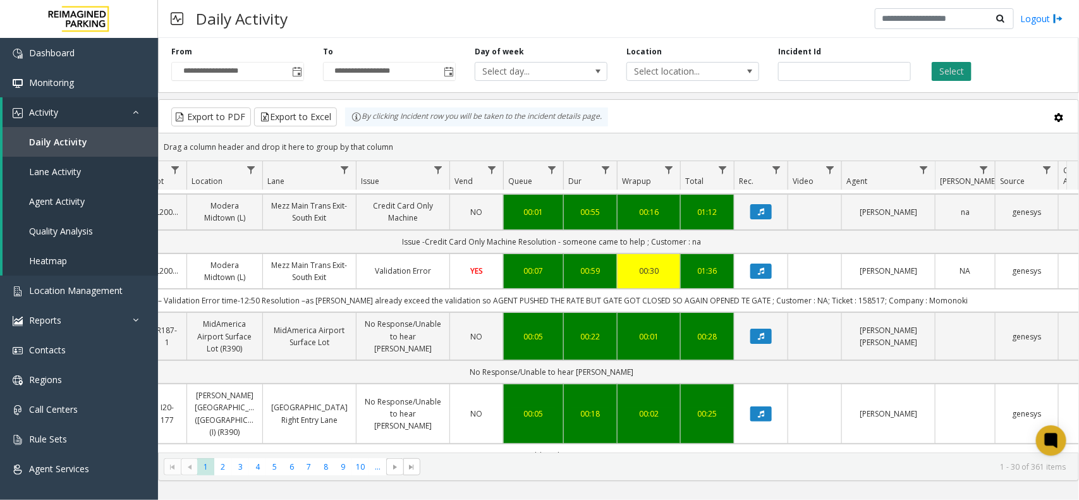
click at [966, 66] on button "Select" at bounding box center [952, 71] width 40 height 19
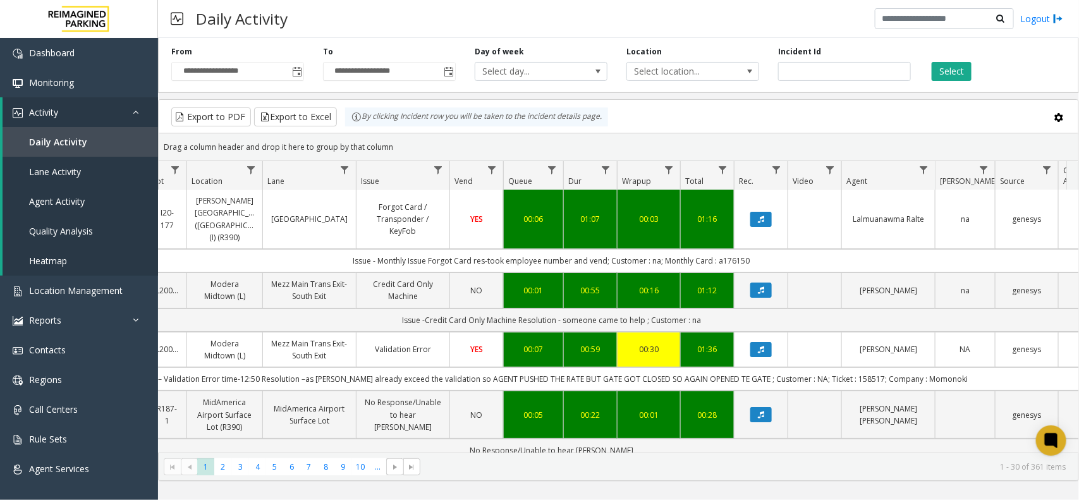
scroll to position [0, 197]
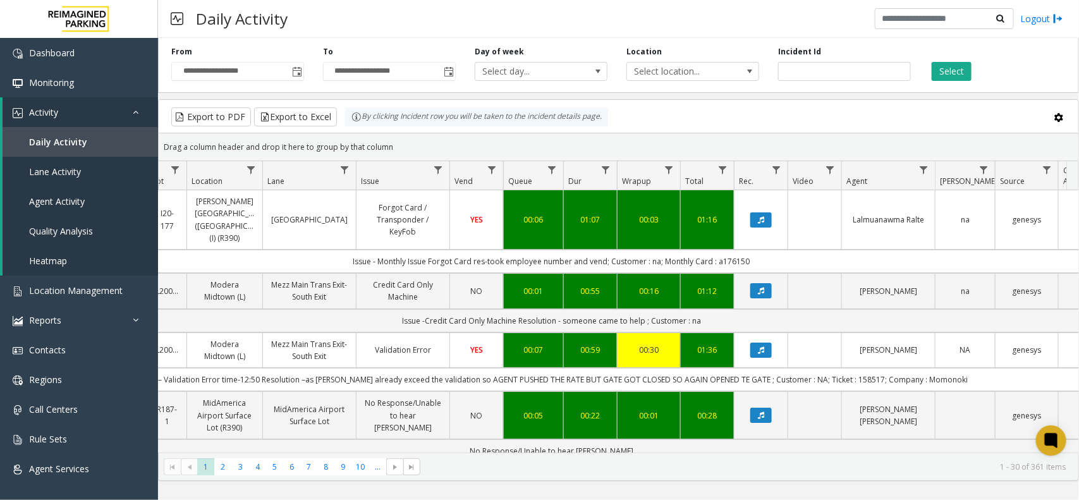
click at [728, 250] on td "Issue - Monthly Issue Forgot Card res-took employee number and vend; Customer :…" at bounding box center [552, 261] width 1140 height 23
click at [678, 11] on div "Daily Activity Logout" at bounding box center [618, 19] width 921 height 38
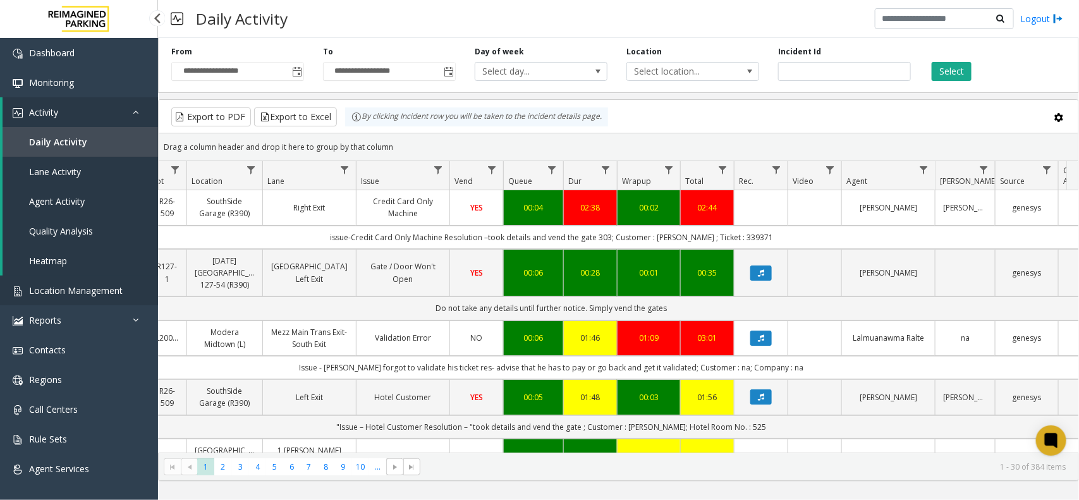
click at [67, 292] on span "Location Management" at bounding box center [76, 290] width 94 height 12
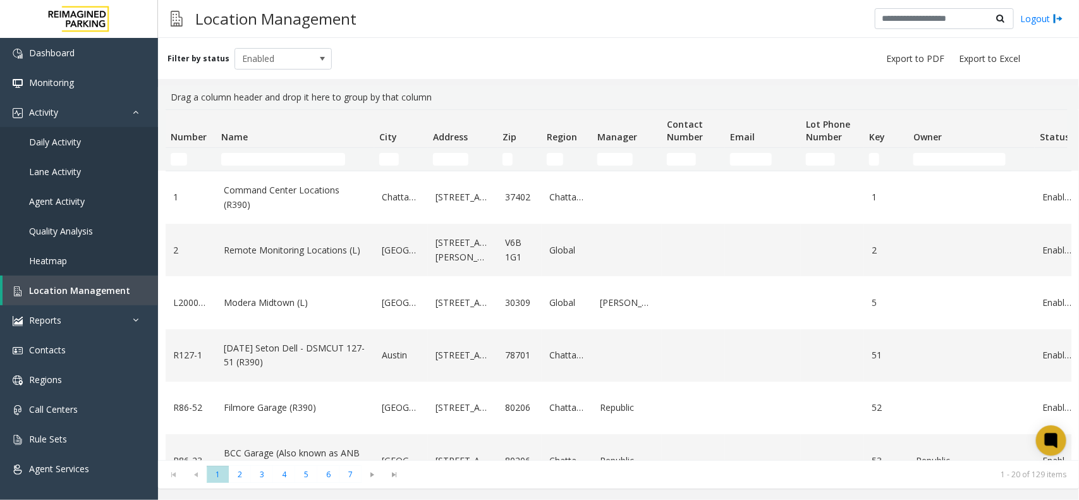
click at [262, 168] on td "Name Filter" at bounding box center [295, 159] width 158 height 23
click at [258, 154] on input "Name Filter" at bounding box center [283, 159] width 124 height 13
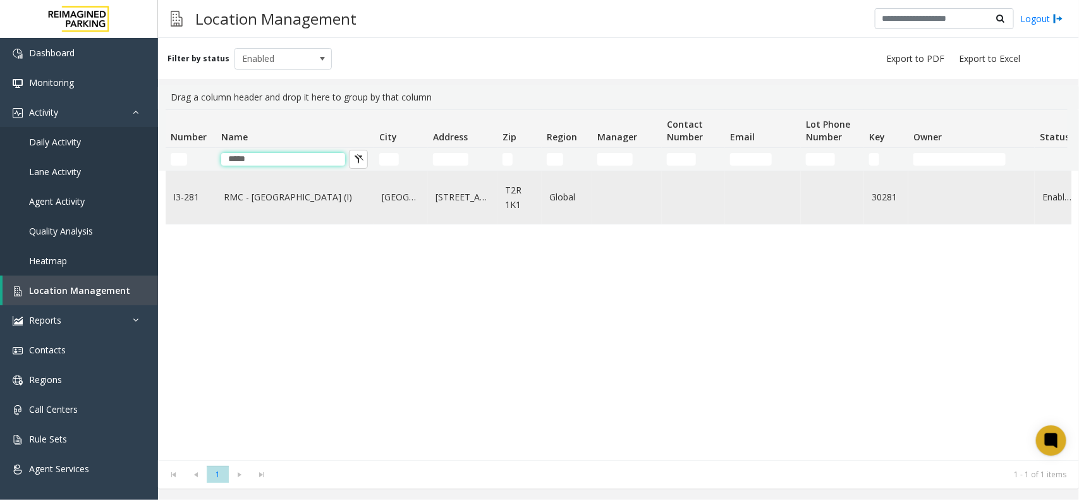
type input "*****"
click at [281, 207] on td "RMC - Mount Royal Village (I)" at bounding box center [295, 197] width 158 height 52
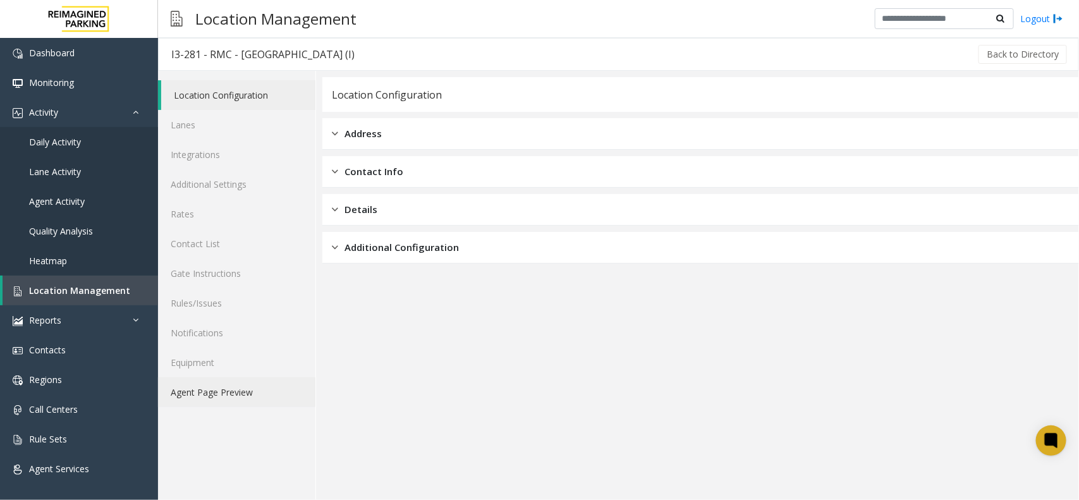
click at [216, 389] on link "Agent Page Preview" at bounding box center [236, 392] width 157 height 30
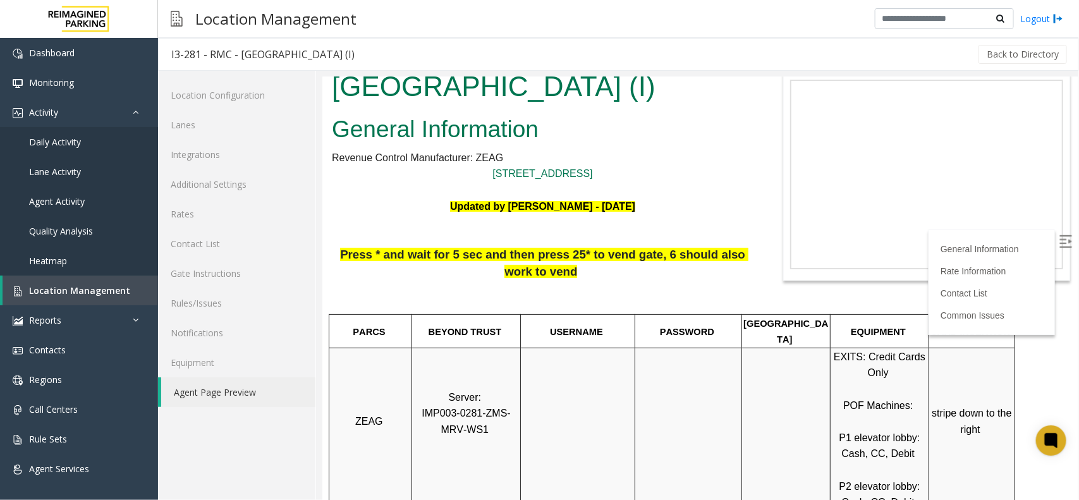
scroll to position [79, 0]
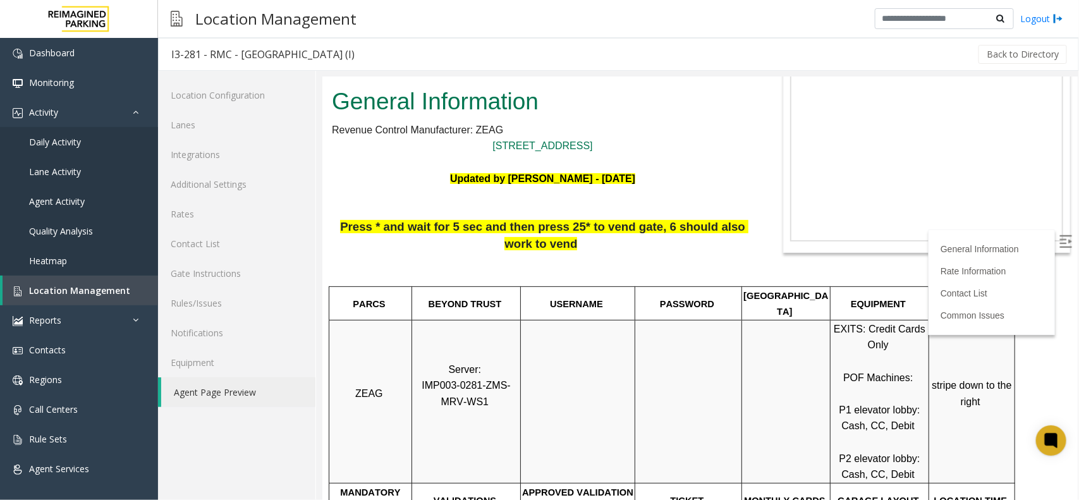
click at [432, 379] on span "IMP003-0281-ZMS-MRV-WS1" at bounding box center [465, 392] width 89 height 27
copy span "IMP003"
click at [487, 398] on p "Server: IMP003-0281-ZMS-MRV-WS1" at bounding box center [465, 401] width 107 height 81
click at [85, 135] on link "Daily Activity" at bounding box center [79, 142] width 158 height 30
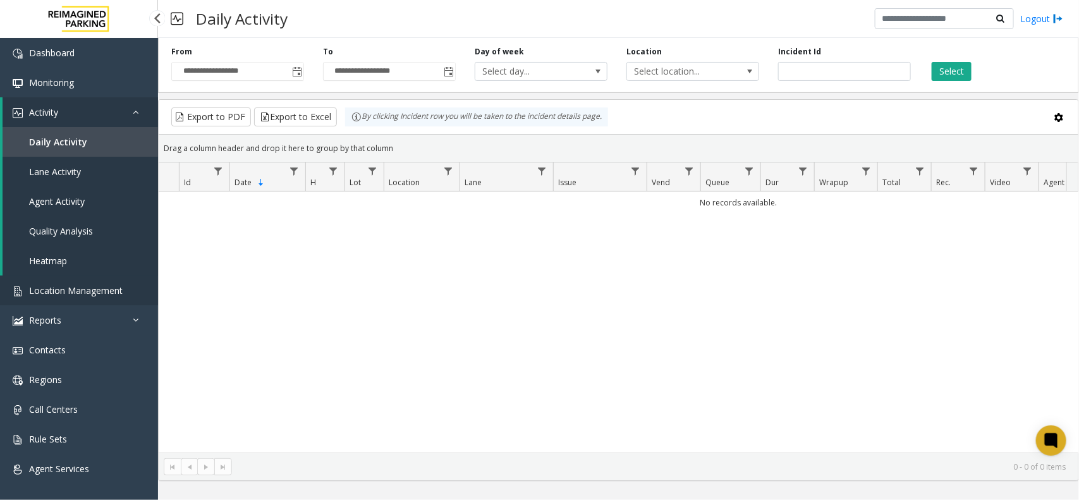
click at [70, 300] on link "Location Management" at bounding box center [79, 291] width 158 height 30
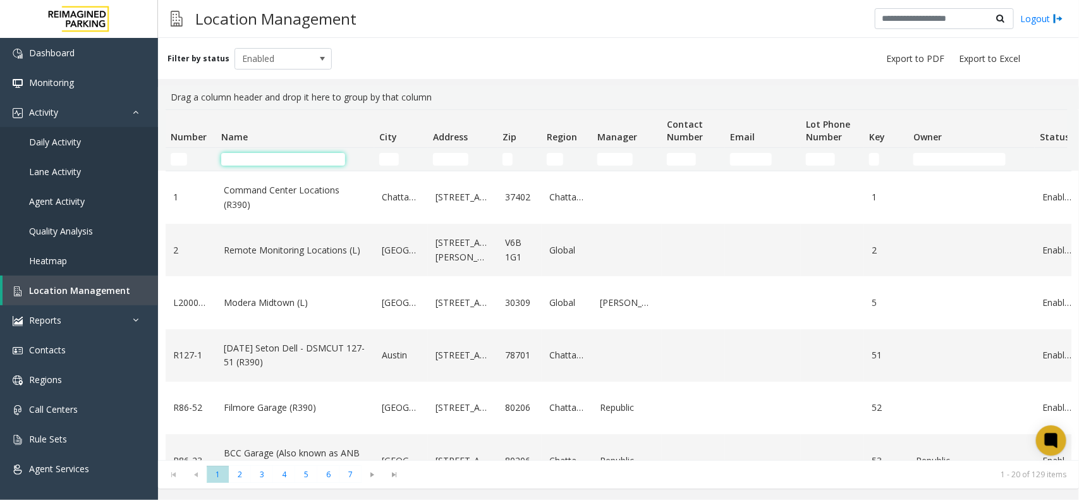
click at [279, 160] on input "Name Filter" at bounding box center [283, 159] width 124 height 13
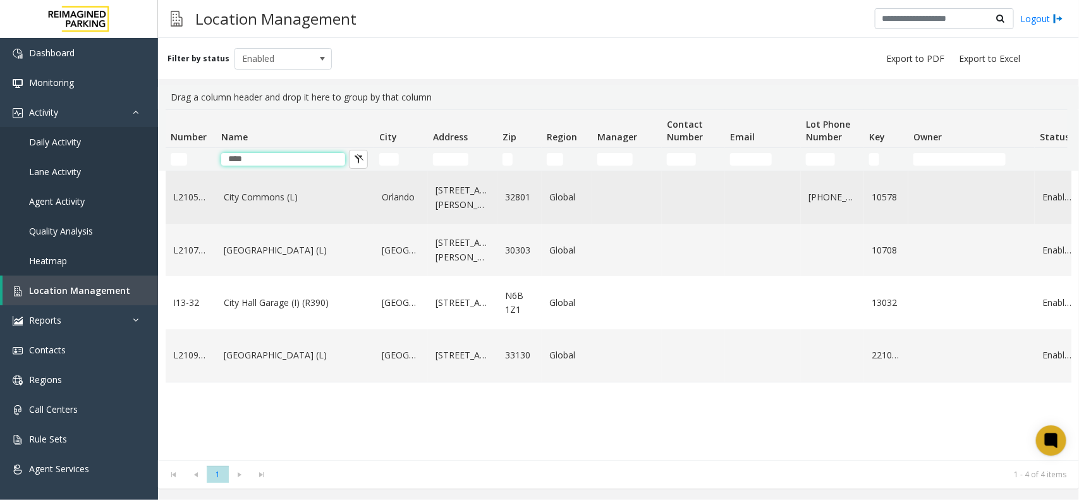
type input "****"
click at [288, 206] on td "City Commons (L)" at bounding box center [295, 197] width 158 height 52
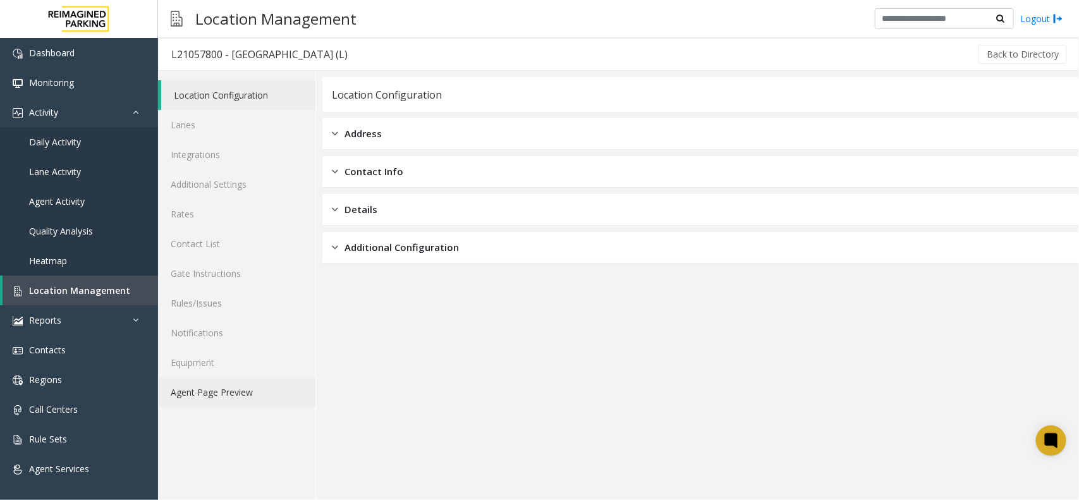
click at [219, 401] on link "Agent Page Preview" at bounding box center [236, 392] width 157 height 30
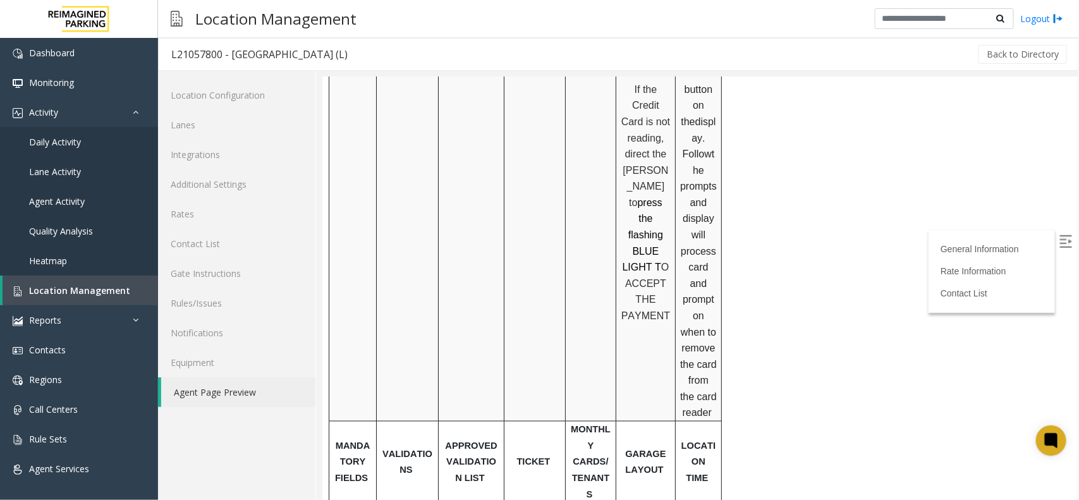
scroll to position [869, 0]
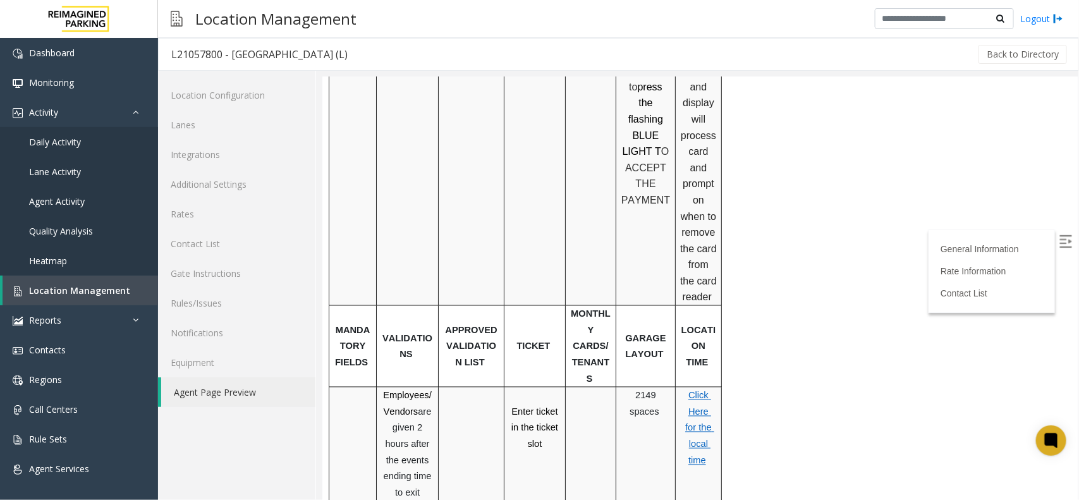
click at [693, 389] on link "Click Here for the local time" at bounding box center [699, 426] width 29 height 75
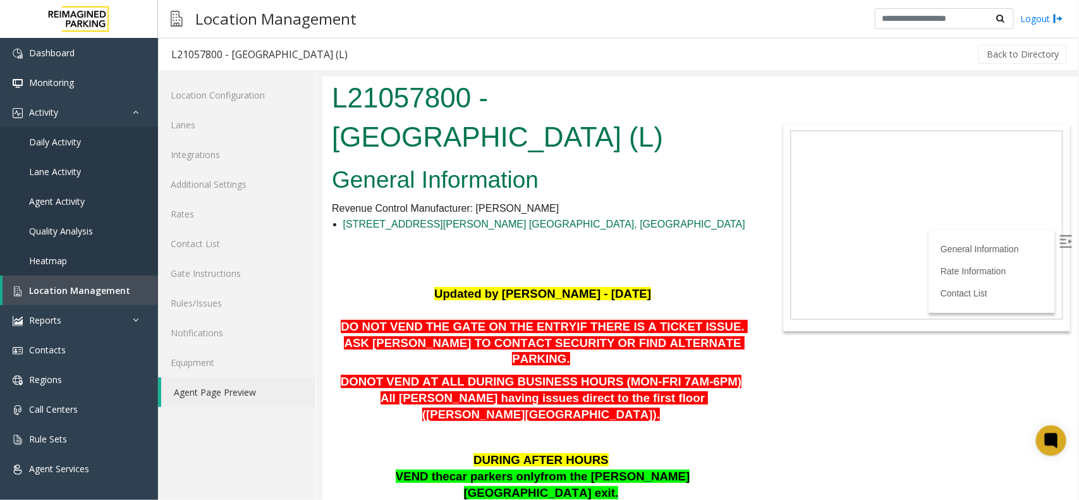
scroll to position [0, 0]
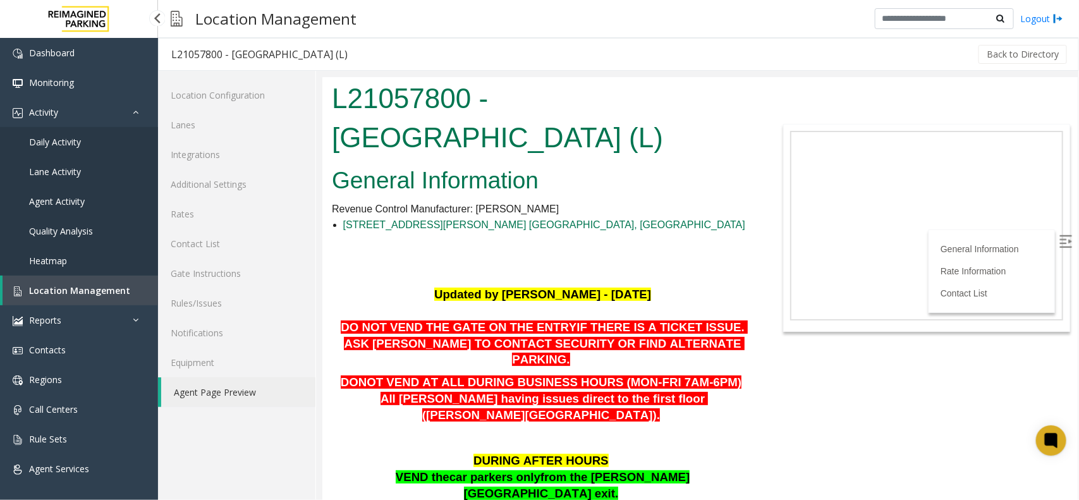
click at [46, 295] on link "Location Management" at bounding box center [81, 291] width 156 height 30
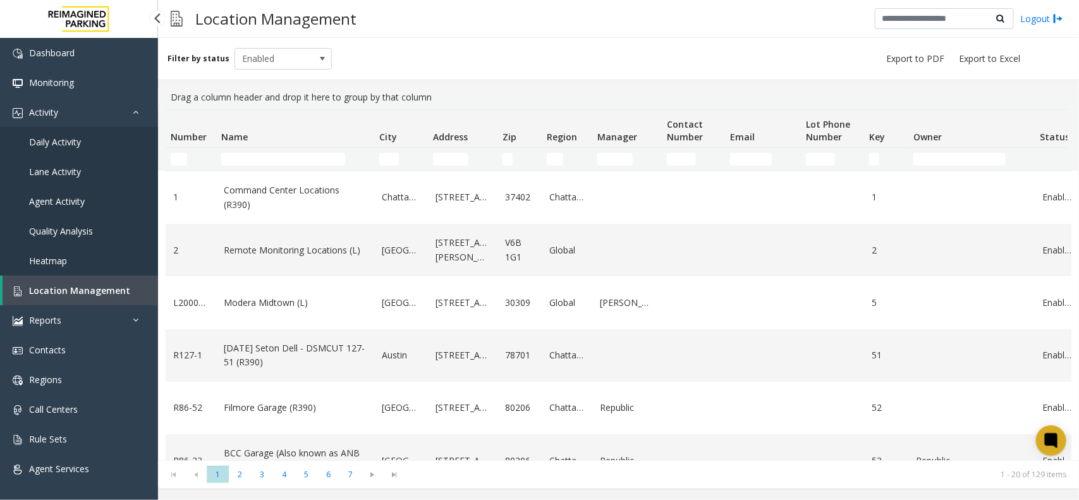
click at [61, 133] on link "Daily Activity" at bounding box center [79, 142] width 158 height 30
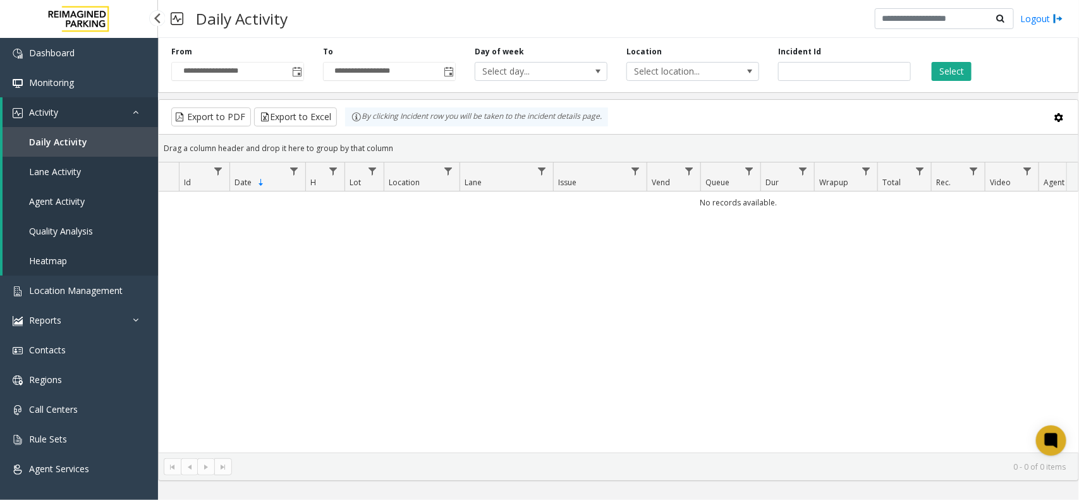
click at [92, 130] on link "Daily Activity" at bounding box center [81, 142] width 156 height 30
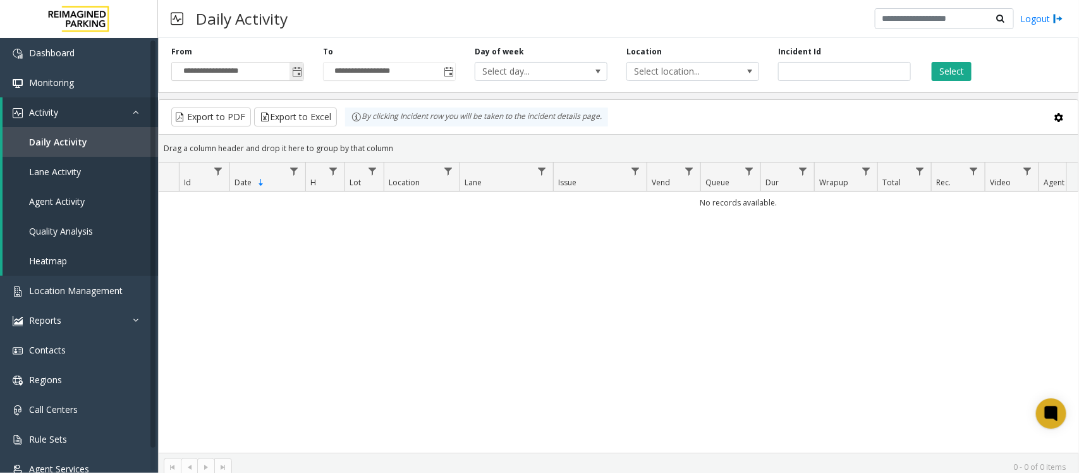
click at [297, 70] on span "Toggle popup" at bounding box center [297, 72] width 10 height 10
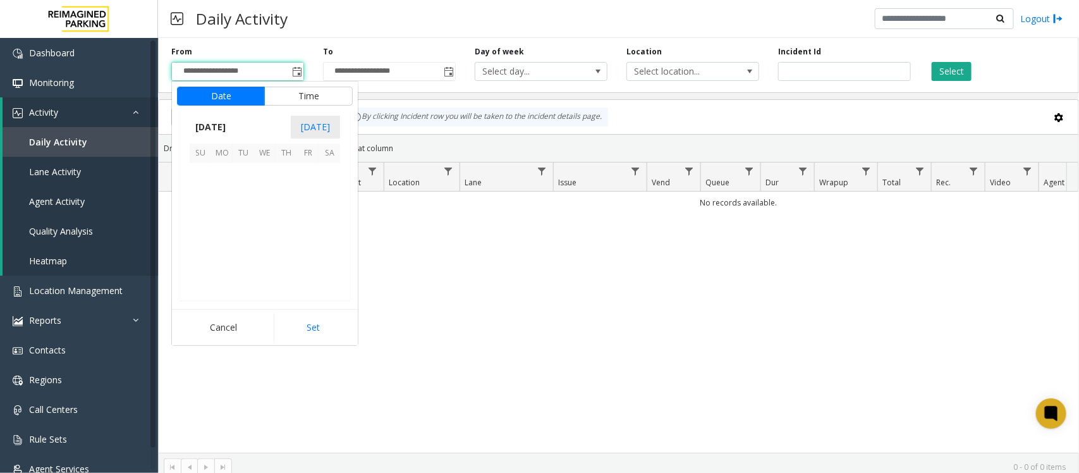
scroll to position [226630, 0]
click at [247, 254] on span "26" at bounding box center [243, 260] width 21 height 21
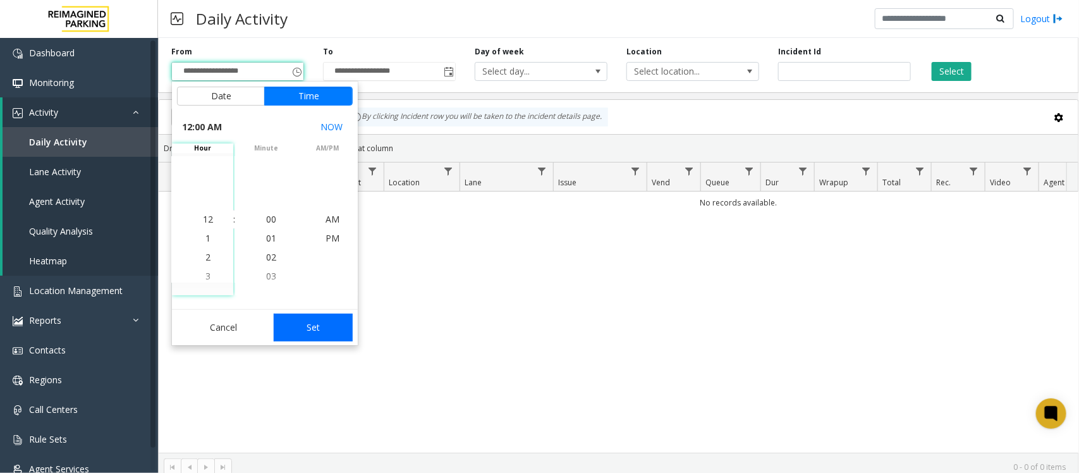
click at [327, 317] on button "Set" at bounding box center [314, 328] width 80 height 28
type input "**********"
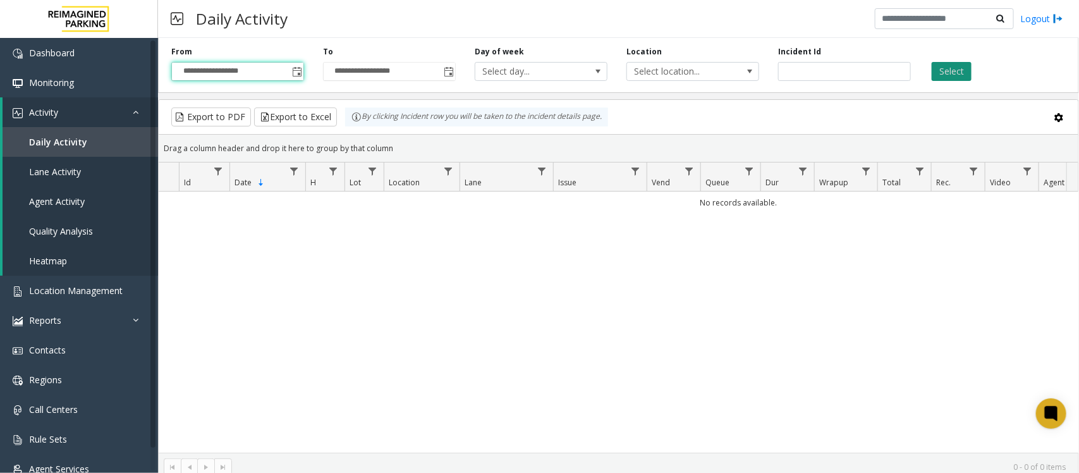
click at [953, 64] on button "Select" at bounding box center [952, 71] width 40 height 19
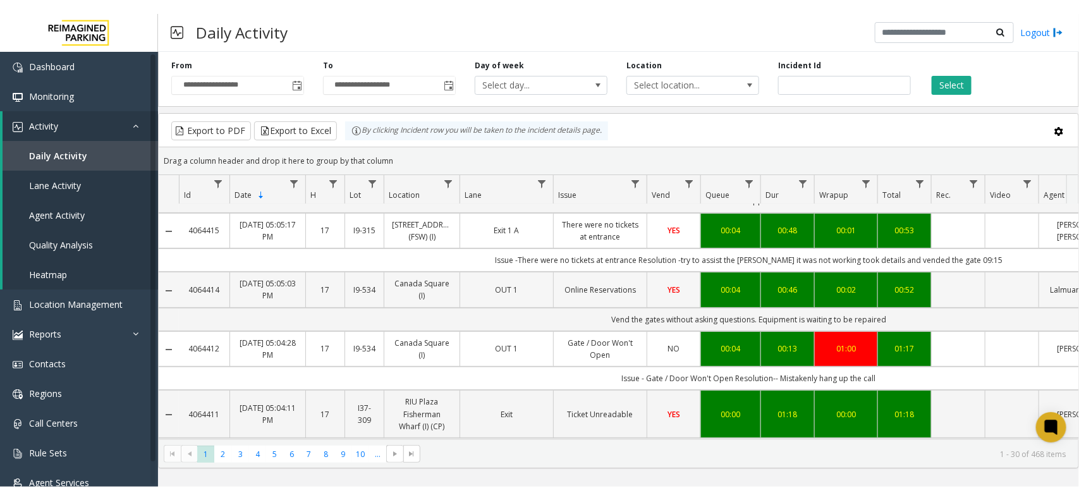
scroll to position [158, 0]
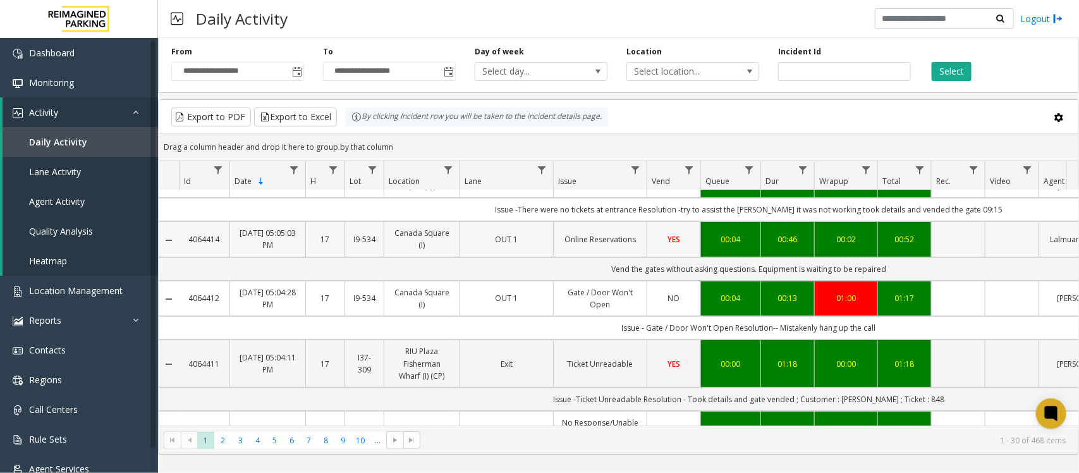
copy link "4064414"
drag, startPoint x: 184, startPoint y: 229, endPoint x: 225, endPoint y: 242, distance: 43.0
click at [225, 242] on td "4064414" at bounding box center [204, 238] width 51 height 35
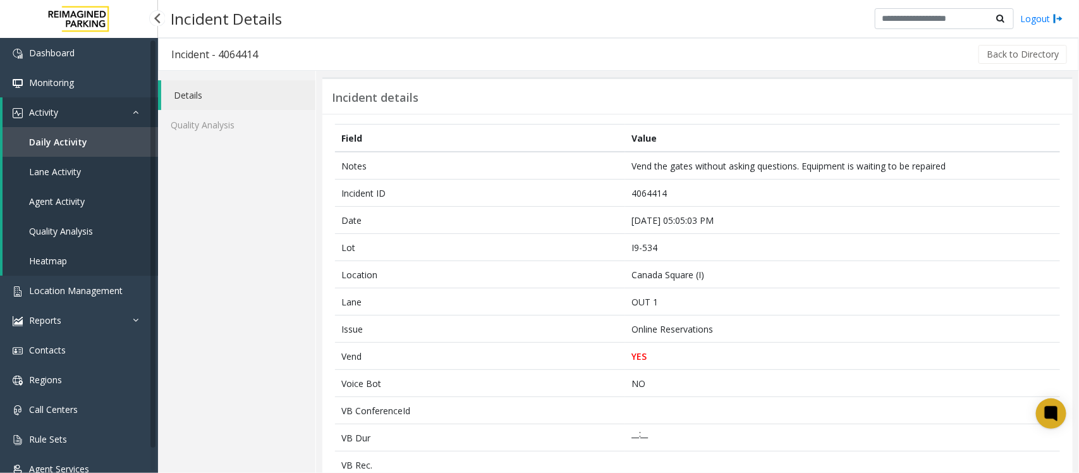
click at [63, 143] on span "Daily Activity" at bounding box center [58, 142] width 58 height 12
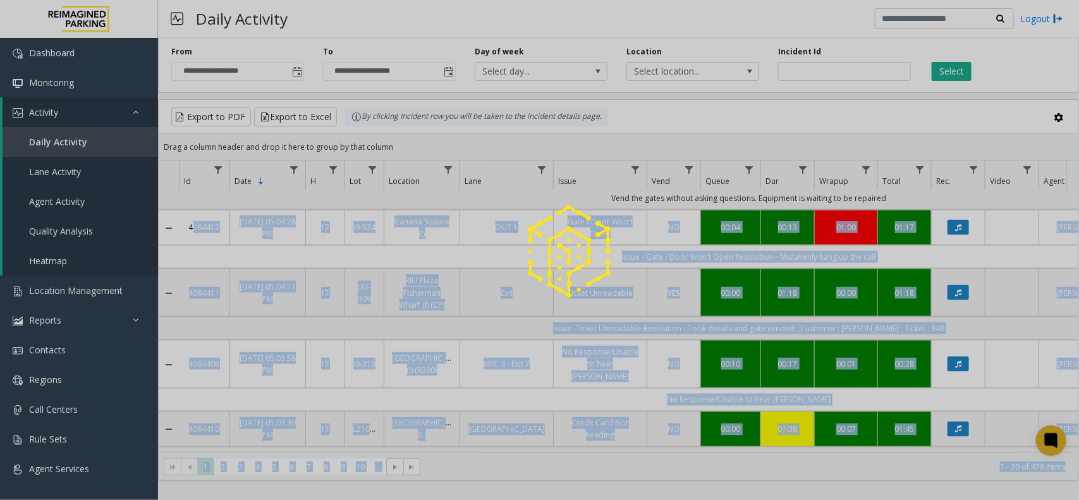
copy app-root "4064412 Aug 26, 2025 05:04:28 PM 17 I9-534 Canada Square (I) OUT 1 Gate / Door …"
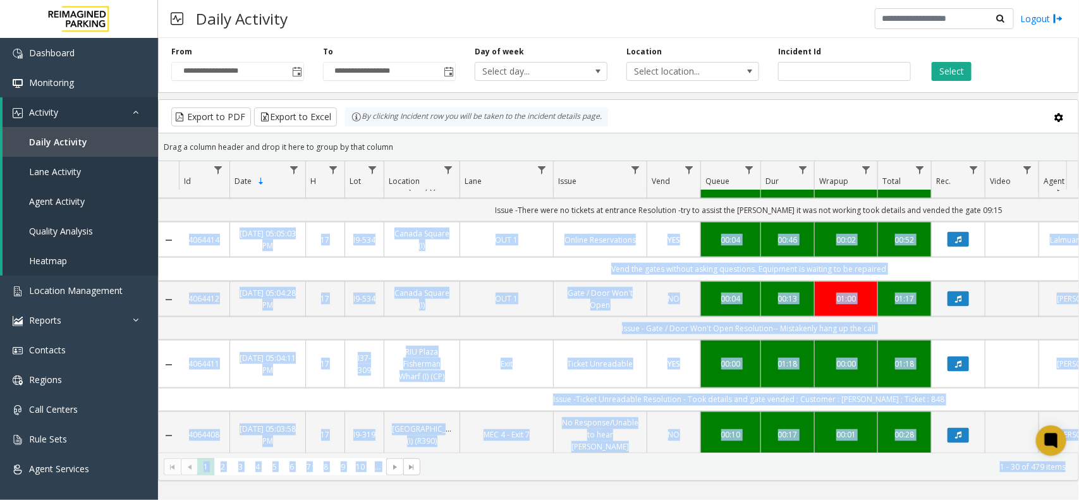
copy link "4064414"
drag, startPoint x: 185, startPoint y: 264, endPoint x: 226, endPoint y: 279, distance: 43.8
click at [226, 257] on td "4064414" at bounding box center [204, 239] width 51 height 35
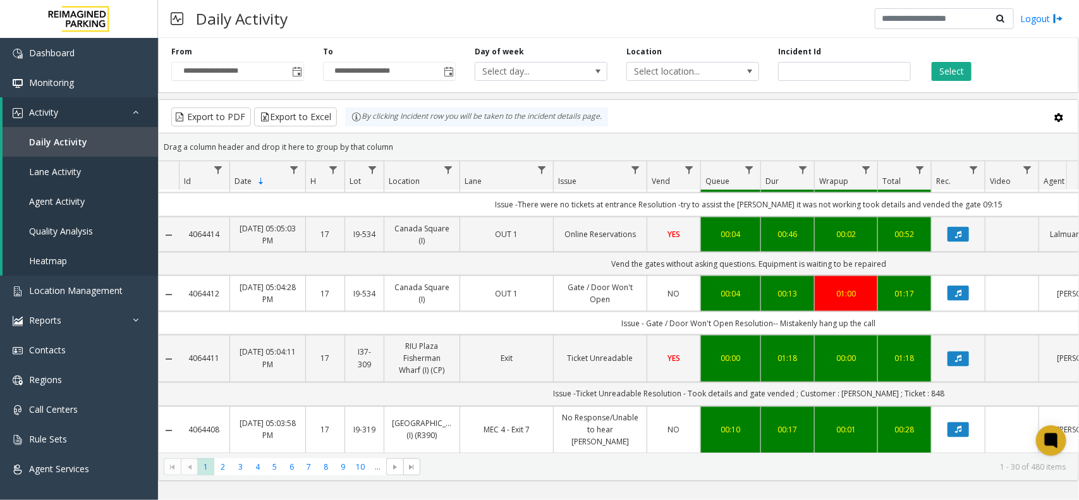
scroll to position [948, 0]
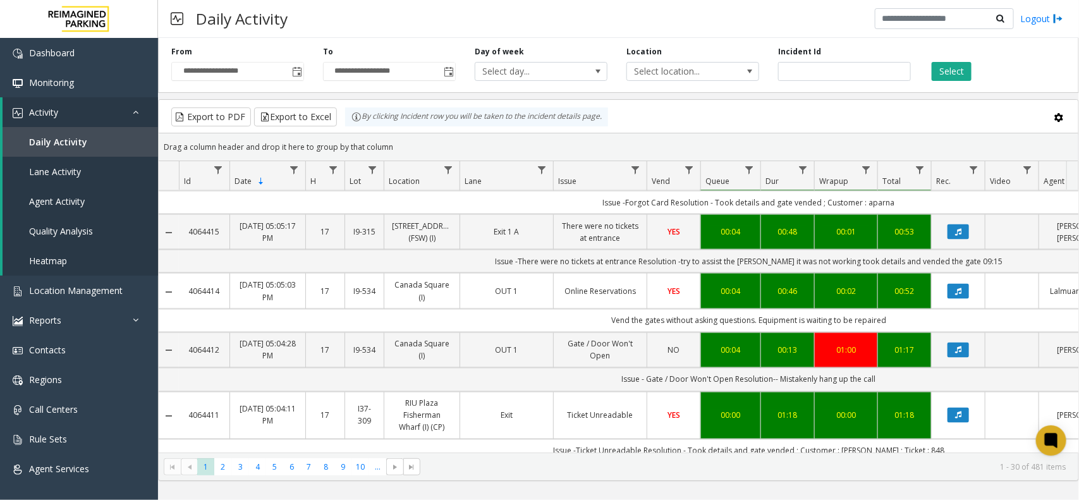
drag, startPoint x: 184, startPoint y: 324, endPoint x: 214, endPoint y: 326, distance: 29.8
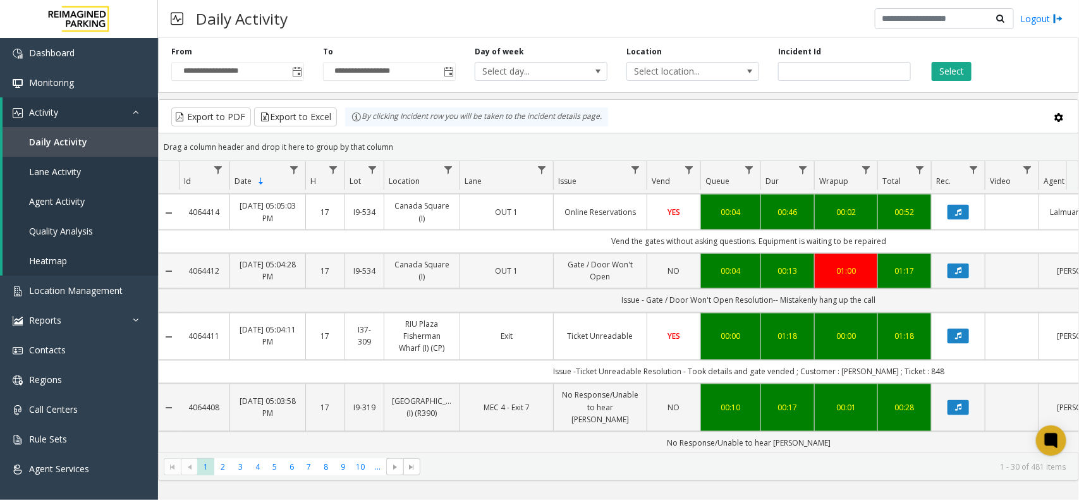
copy link "4064412"
drag, startPoint x: 181, startPoint y: 308, endPoint x: 342, endPoint y: 323, distance: 161.9
click at [342, 289] on tr "4064412 Aug 26, 2025 05:04:28 PM 17 I9-534 Canada Square (I) OUT 1 Gate / Door …" at bounding box center [739, 270] width 1160 height 35
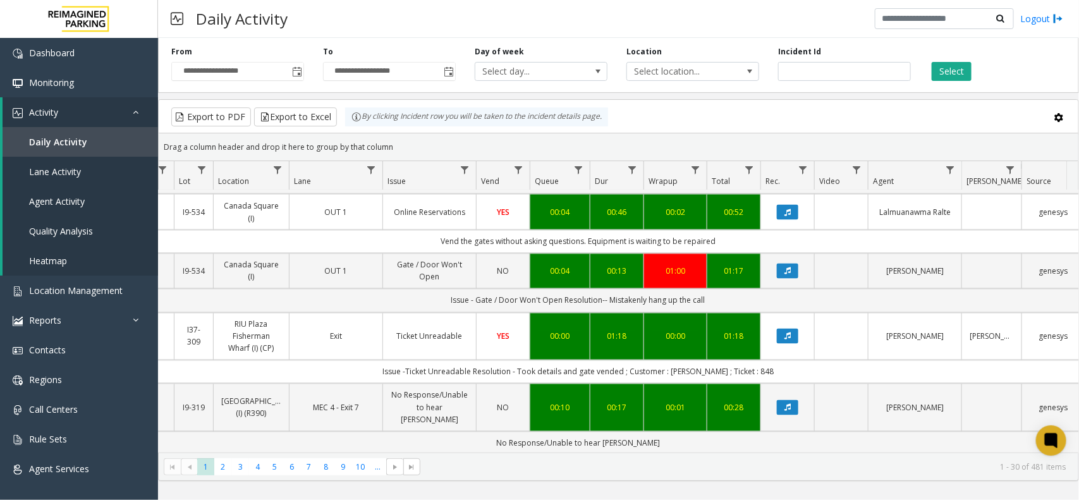
scroll to position [0, 0]
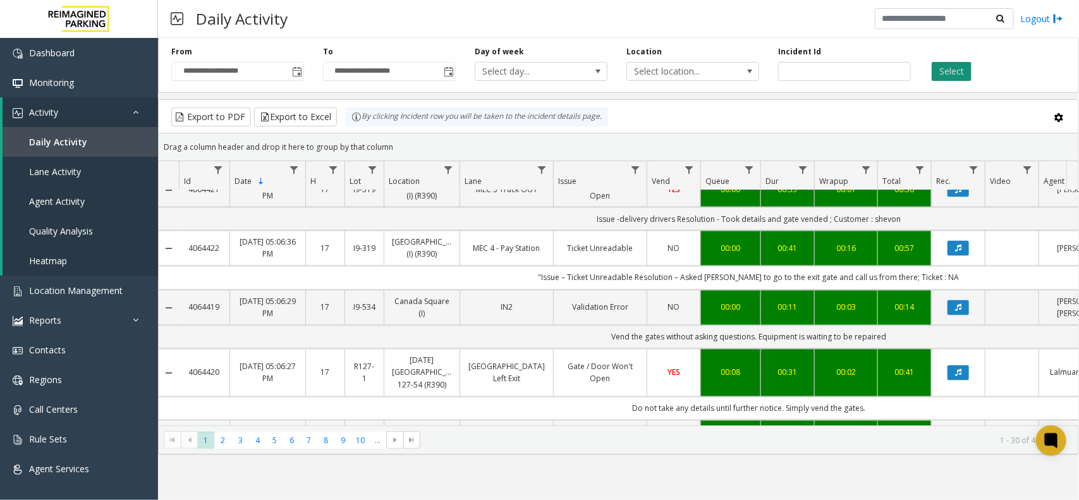
click at [946, 63] on button "Select" at bounding box center [952, 71] width 40 height 19
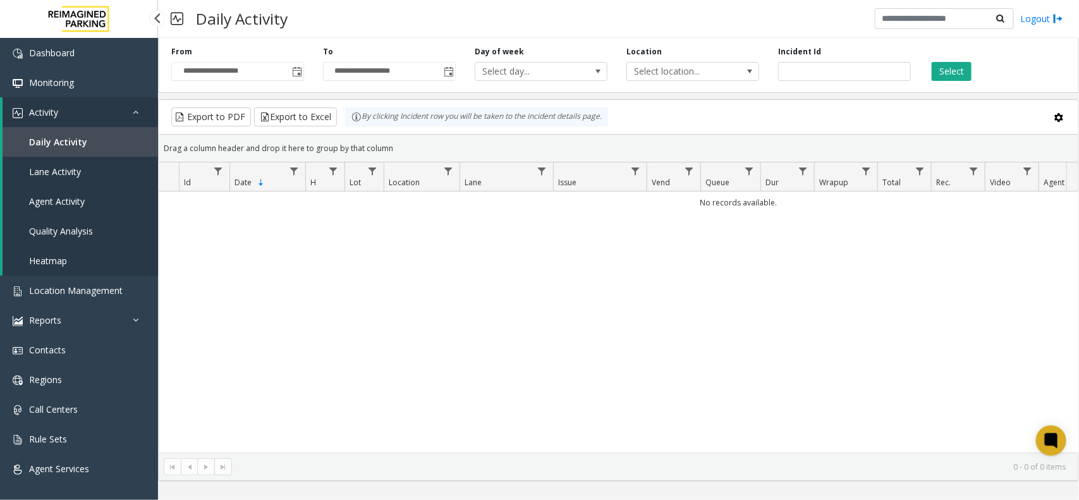
click at [71, 134] on link "Daily Activity" at bounding box center [81, 142] width 156 height 30
click at [300, 70] on span "Toggle popup" at bounding box center [297, 72] width 10 height 10
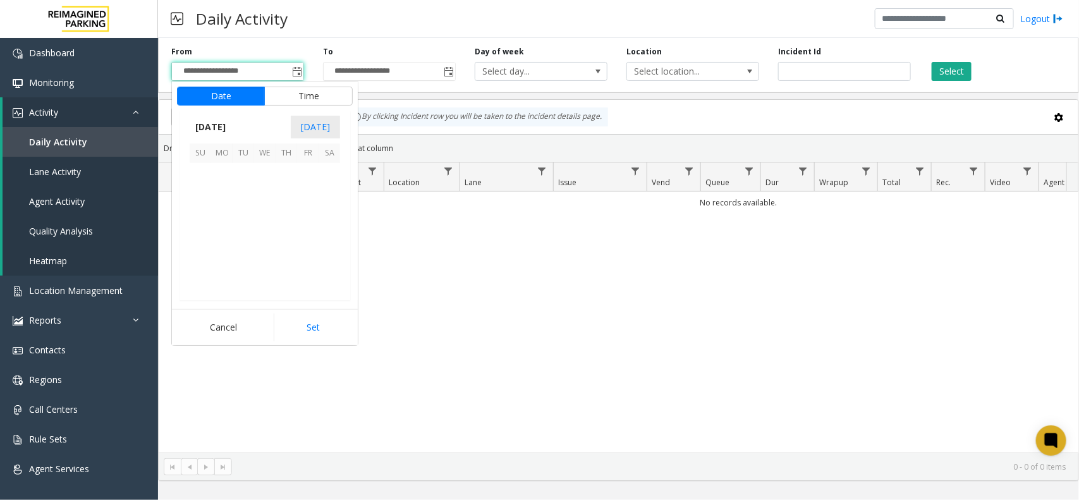
scroll to position [226630, 0]
click at [244, 262] on span "26" at bounding box center [243, 260] width 21 height 21
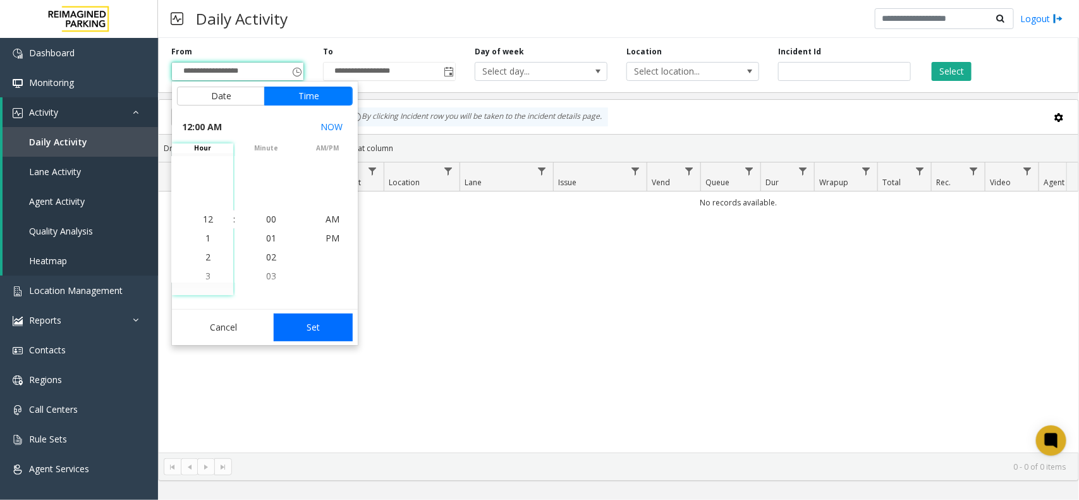
click at [326, 326] on button "Set" at bounding box center [314, 328] width 80 height 28
type input "**********"
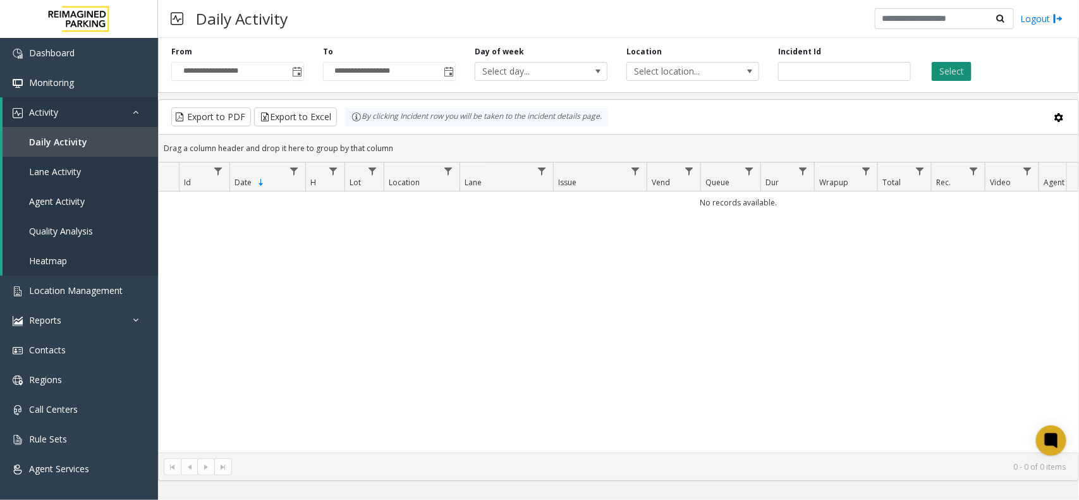
click at [932, 73] on button "Select" at bounding box center [952, 71] width 40 height 19
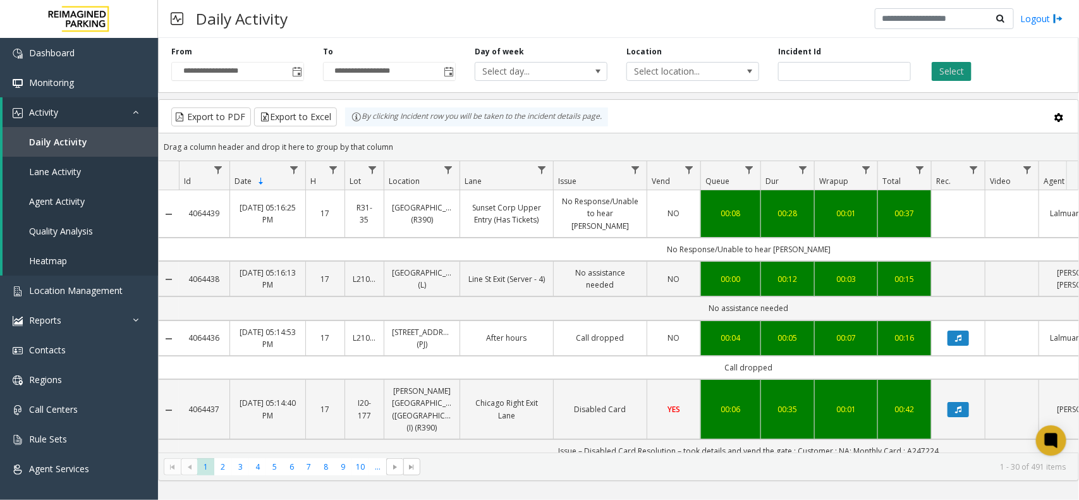
click at [945, 76] on button "Select" at bounding box center [952, 71] width 40 height 19
click at [235, 27] on h3 "Daily Activity" at bounding box center [242, 18] width 104 height 31
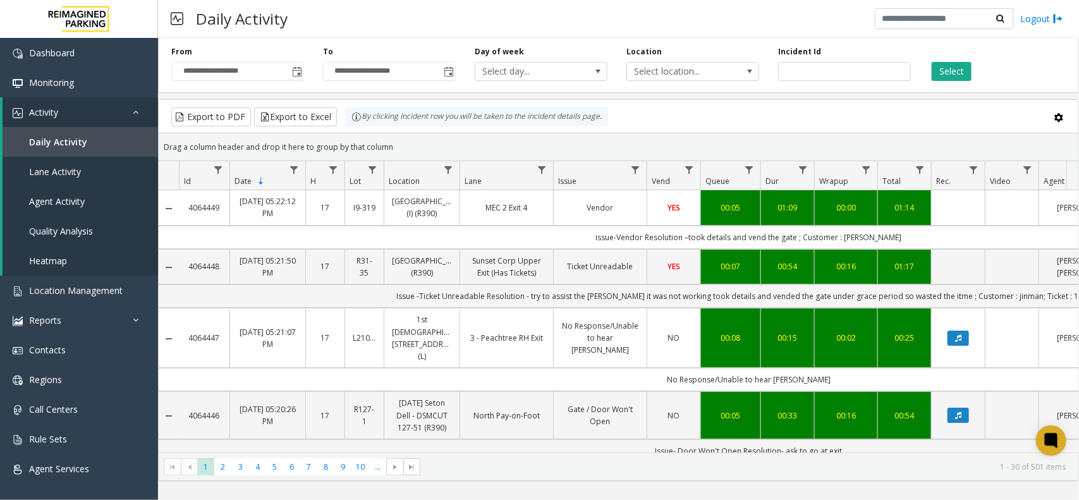
click at [972, 71] on div "Select" at bounding box center [996, 63] width 152 height 35
click at [960, 71] on button "Select" at bounding box center [952, 71] width 40 height 19
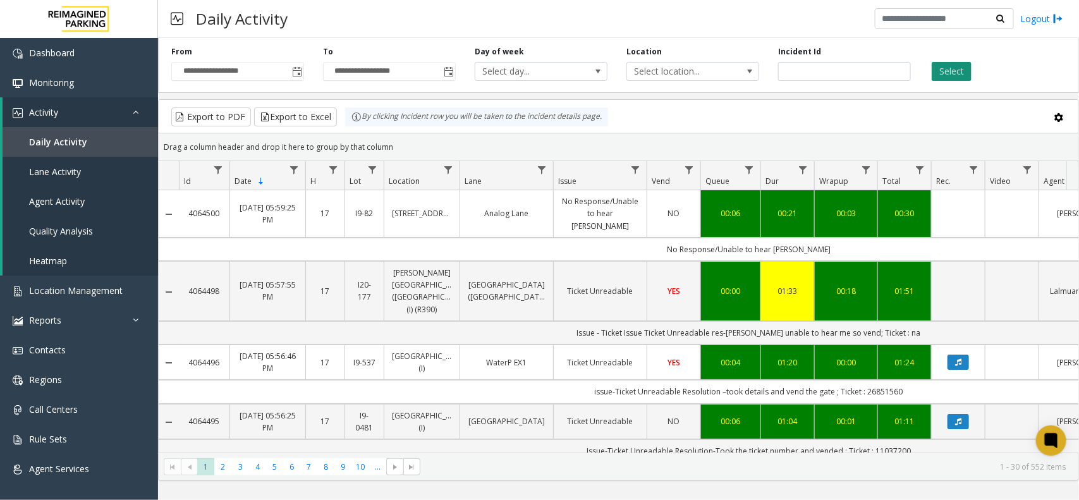
click at [937, 67] on button "Select" at bounding box center [952, 71] width 40 height 19
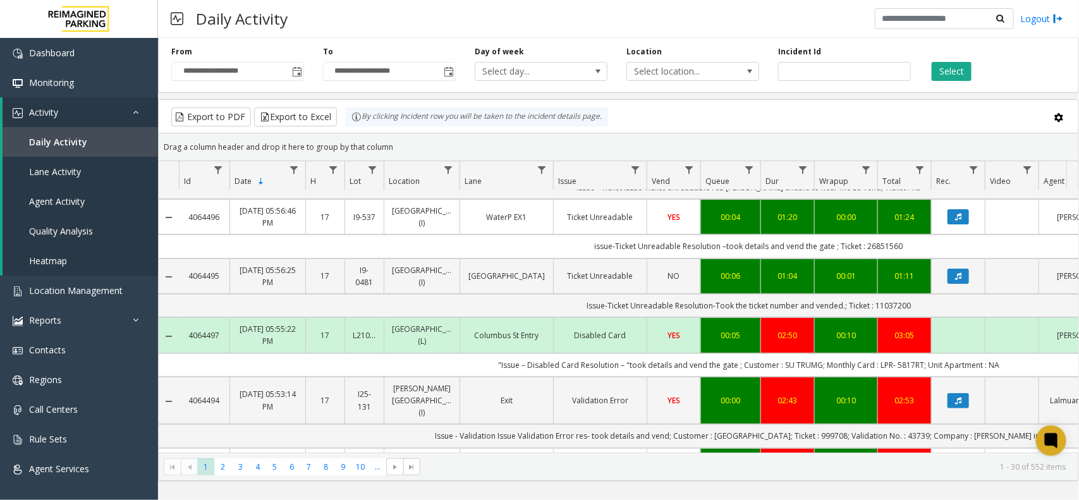
scroll to position [152, 0]
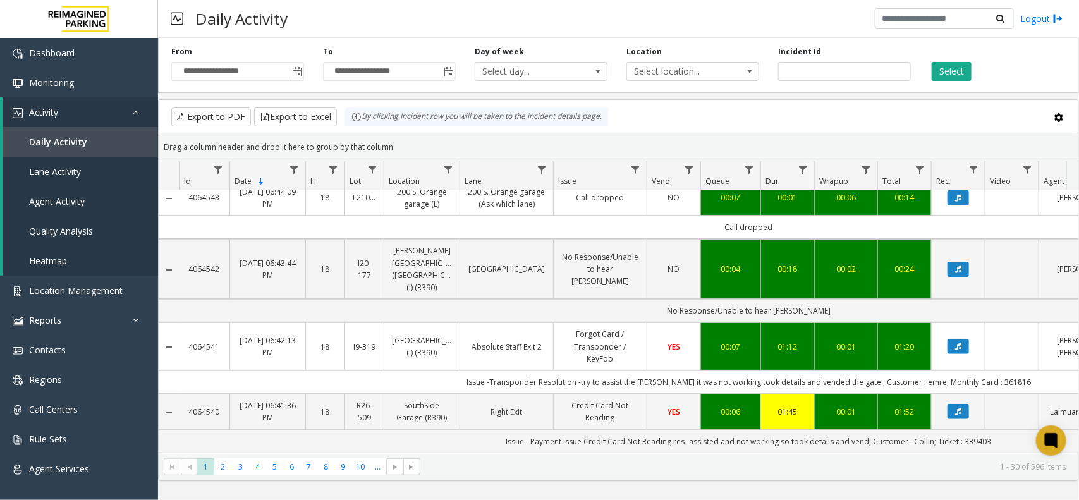
click at [1039, 68] on div "Select" at bounding box center [996, 63] width 152 height 35
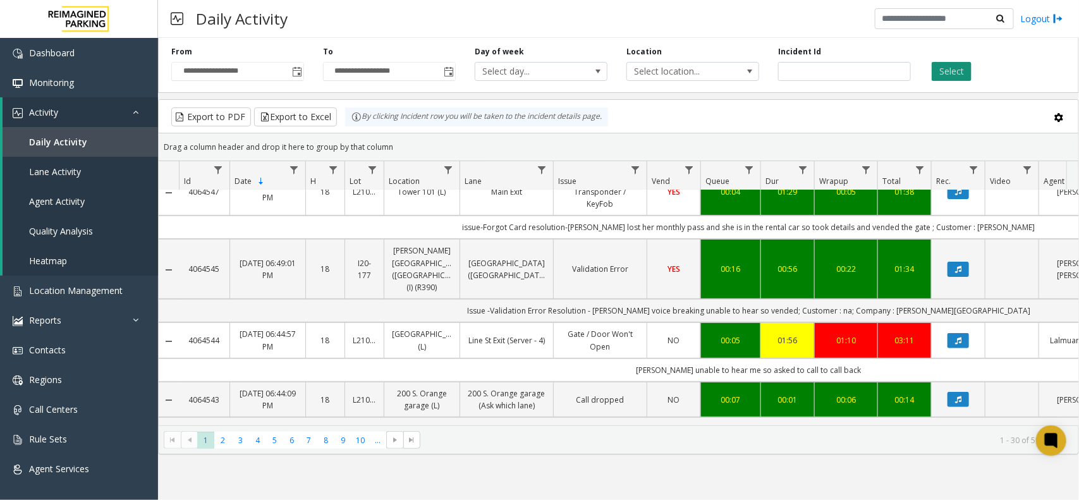
click at [951, 71] on button "Select" at bounding box center [952, 71] width 40 height 19
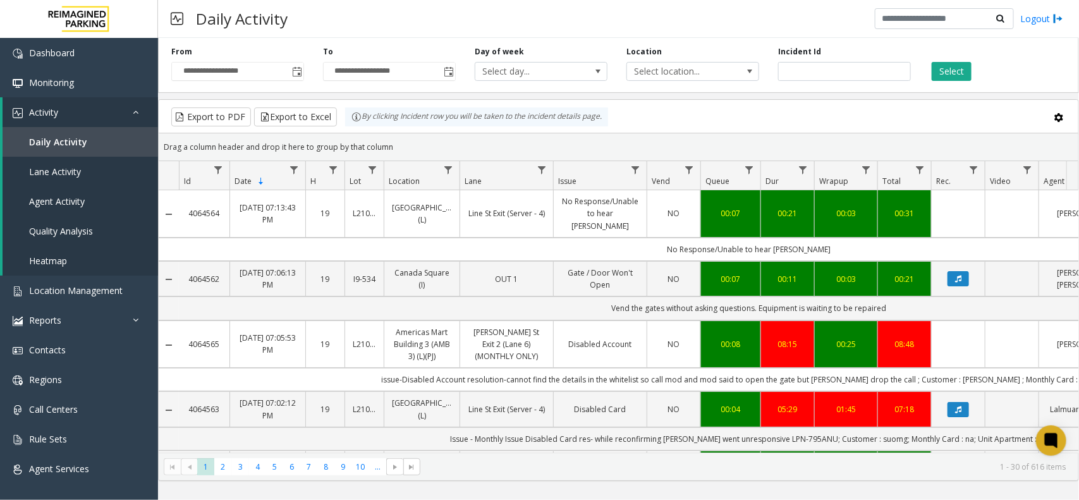
scroll to position [0, 120]
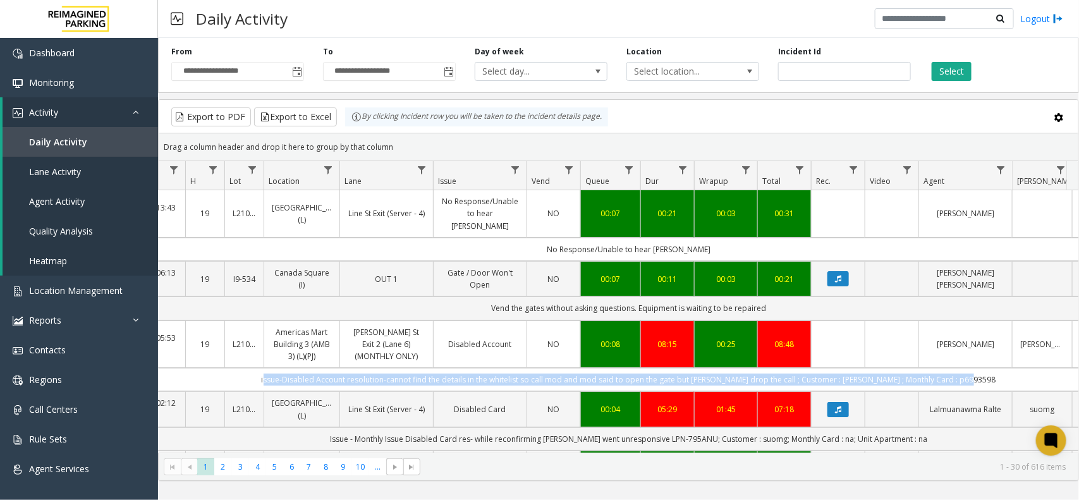
copy td "issue-Disabled Account resolution-cannot find the details in the whitelist so c…"
drag, startPoint x: 985, startPoint y: 367, endPoint x: 278, endPoint y: 369, distance: 706.8
click at [278, 369] on td "issue-Disabled Account resolution-cannot find the details in the whitelist so c…" at bounding box center [629, 379] width 1140 height 23
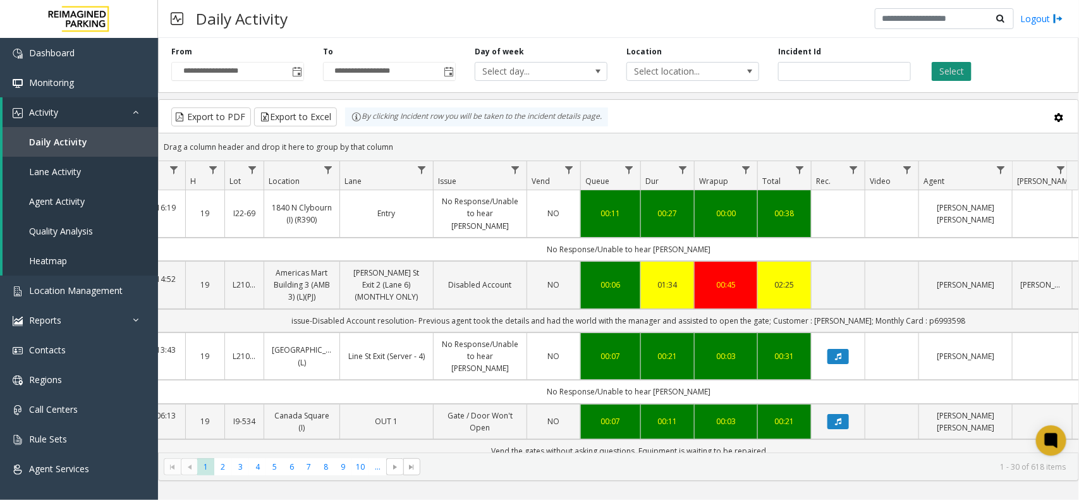
click at [953, 71] on button "Select" at bounding box center [952, 71] width 40 height 19
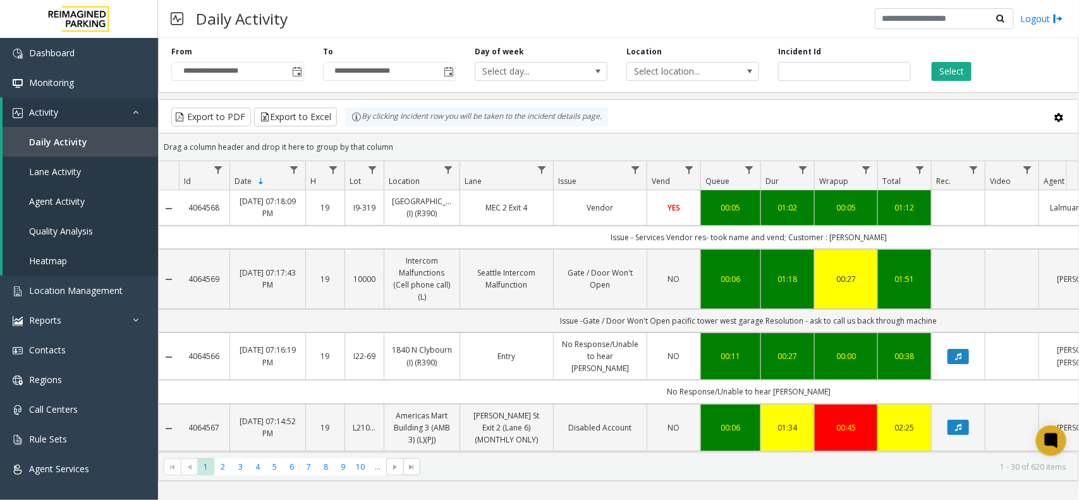
scroll to position [0, 120]
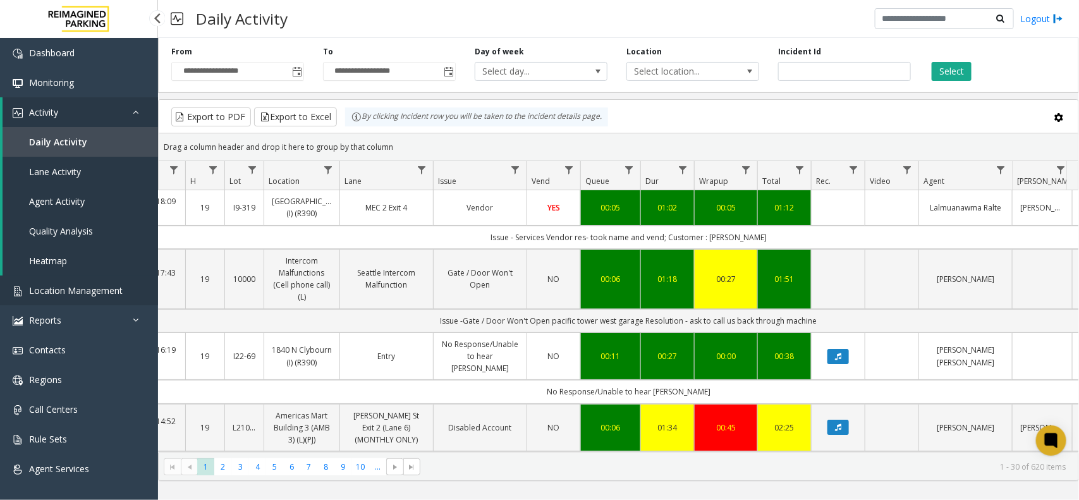
click at [75, 295] on link "Location Management" at bounding box center [79, 291] width 158 height 30
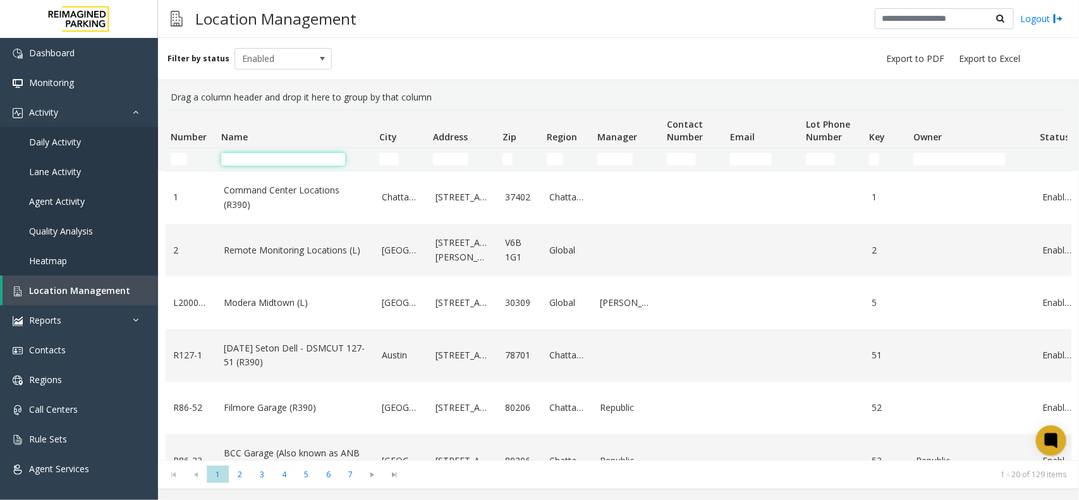
click at [269, 157] on input "Name Filter" at bounding box center [283, 159] width 124 height 13
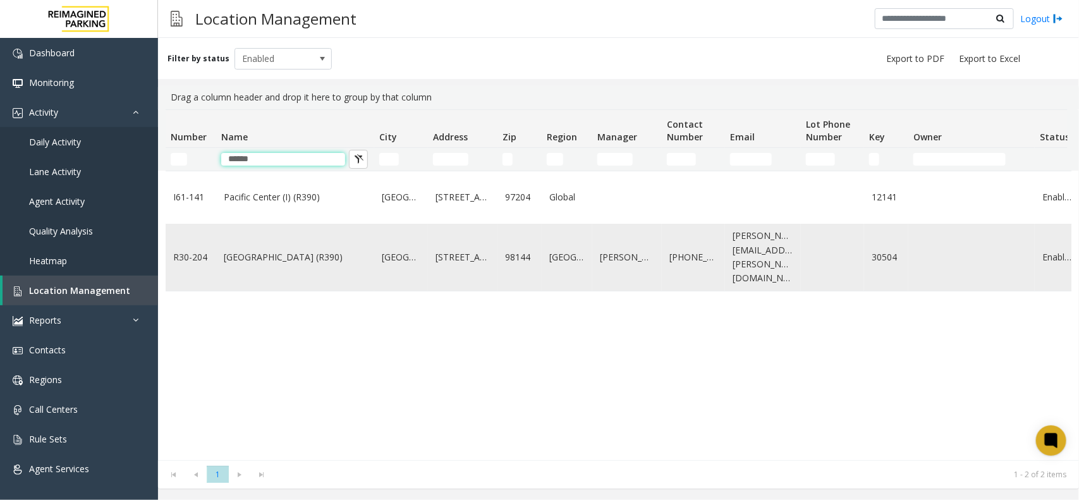
type input "******"
click at [257, 256] on link "[GEOGRAPHIC_DATA] (R390)" at bounding box center [295, 257] width 143 height 14
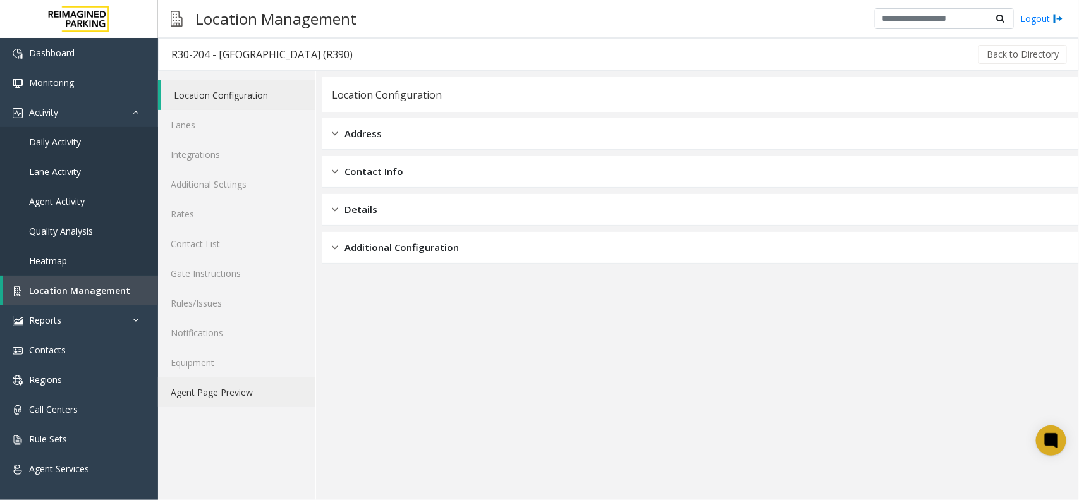
click at [236, 393] on link "Agent Page Preview" at bounding box center [236, 392] width 157 height 30
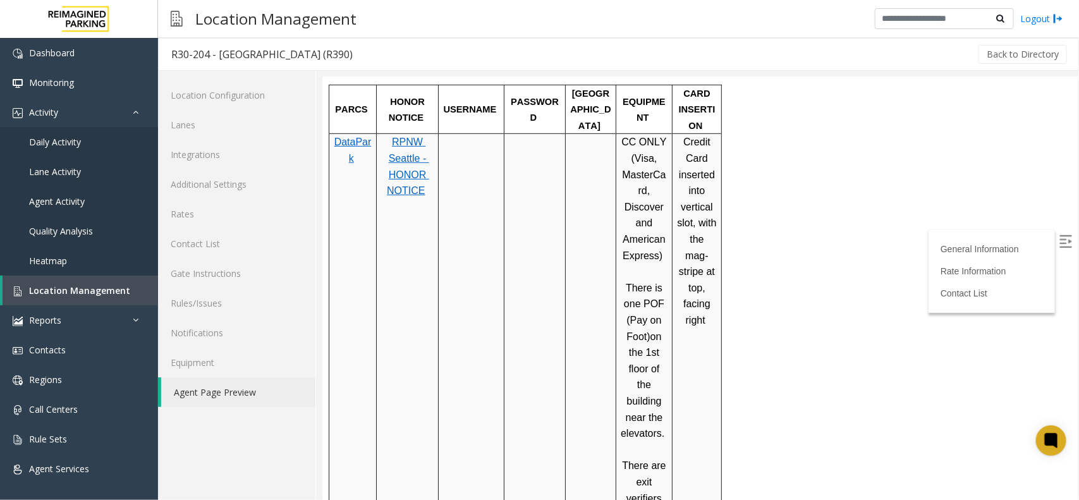
scroll to position [316, 0]
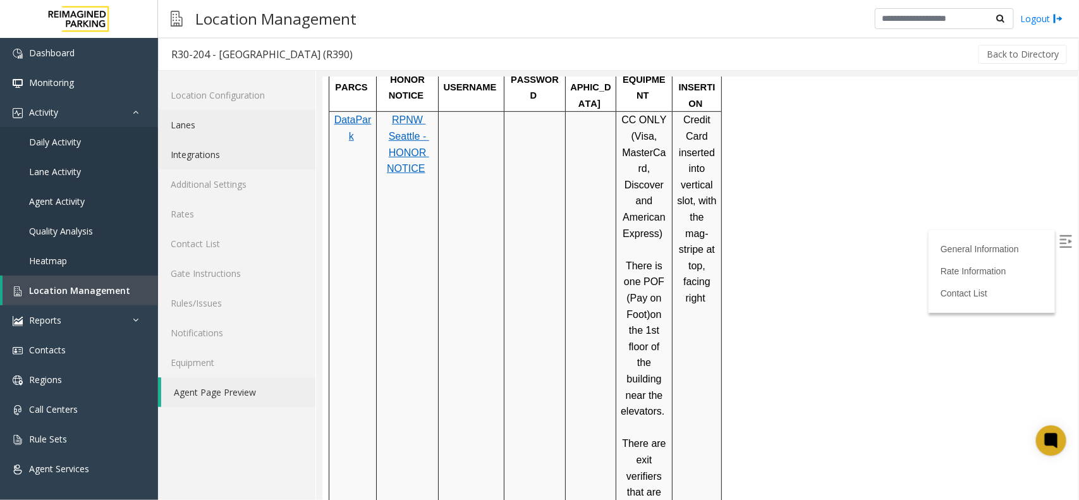
drag, startPoint x: 202, startPoint y: 134, endPoint x: 221, endPoint y: 142, distance: 20.7
click at [202, 134] on link "Lanes" at bounding box center [236, 125] width 157 height 30
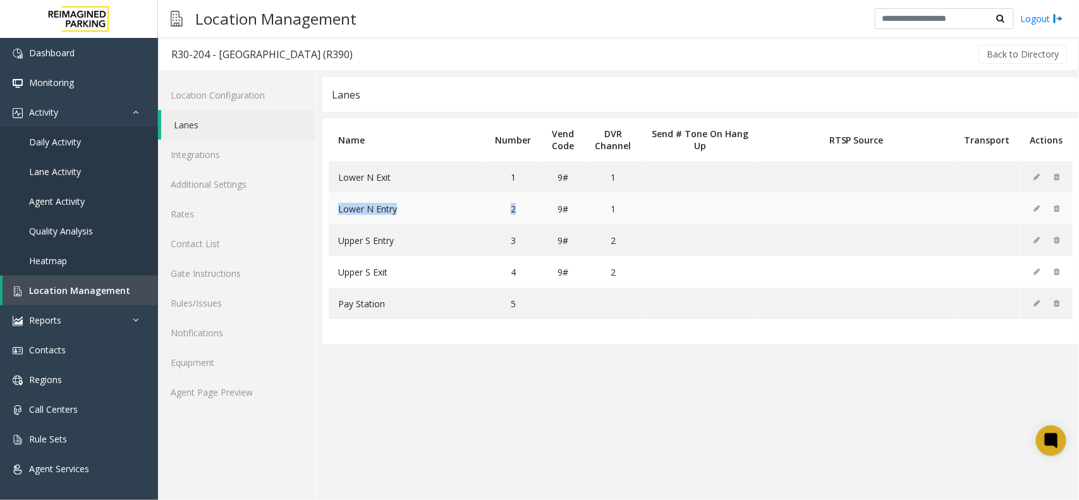
drag, startPoint x: 412, startPoint y: 201, endPoint x: 515, endPoint y: 214, distance: 104.4
click at [515, 214] on tr "Lower N Entry 2 9# 1" at bounding box center [701, 209] width 744 height 32
drag, startPoint x: 348, startPoint y: 273, endPoint x: 455, endPoint y: 274, distance: 107.5
click at [450, 274] on td "Upper S Exit" at bounding box center [407, 272] width 156 height 32
drag, startPoint x: 633, startPoint y: 269, endPoint x: 540, endPoint y: 270, distance: 92.3
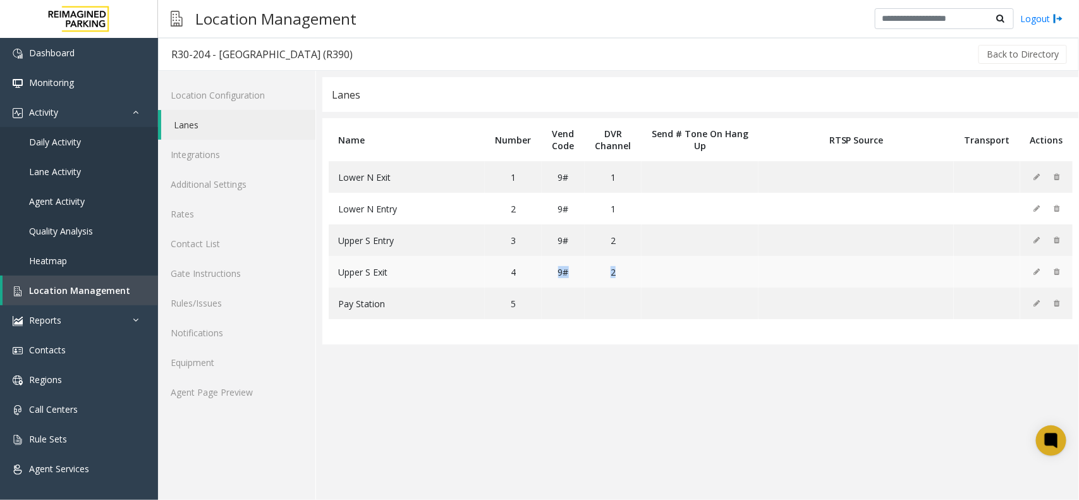
click at [540, 270] on tr "Upper S Exit 4 9# 2" at bounding box center [701, 272] width 744 height 32
click at [565, 273] on td "9#" at bounding box center [563, 272] width 43 height 32
drag, startPoint x: 0, startPoint y: 0, endPoint x: 92, endPoint y: 147, distance: 173.8
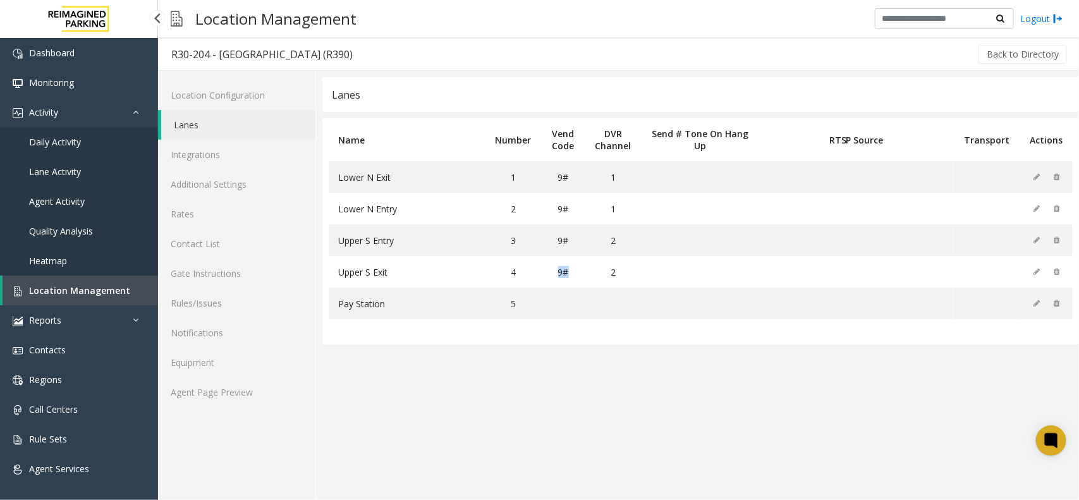
click at [92, 147] on link "Daily Activity" at bounding box center [79, 142] width 158 height 30
